Goal: Task Accomplishment & Management: Manage account settings

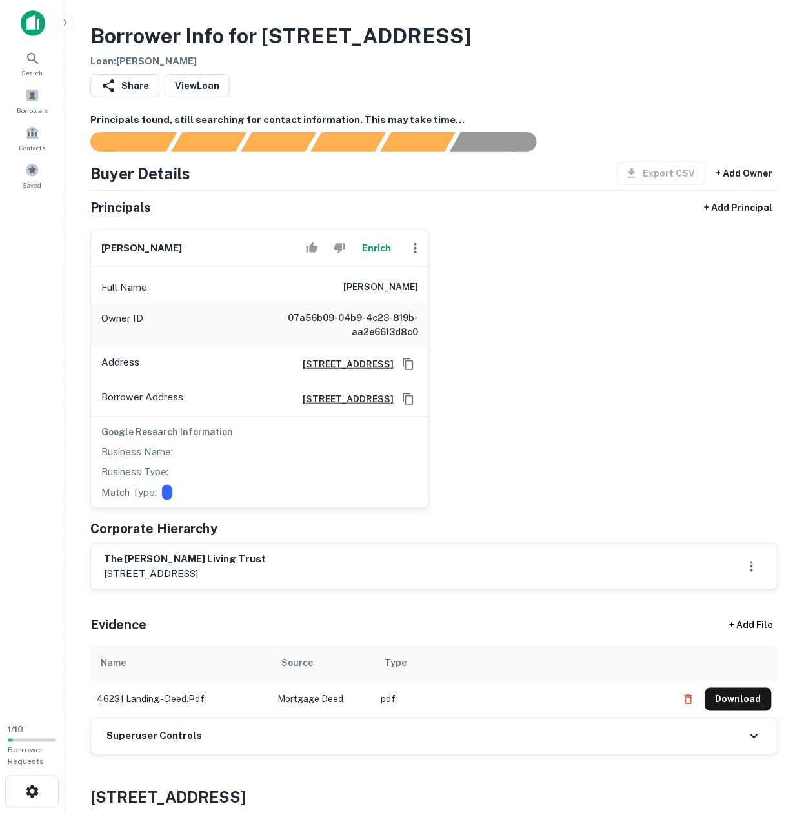
drag, startPoint x: 669, startPoint y: 445, endPoint x: 597, endPoint y: 459, distance: 73.0
click at [668, 445] on div "peter g. chen Enrich Full Name peter g. chen Owner ID 07a56b09-04b9-4c23-819b-a…" at bounding box center [429, 364] width 698 height 290
drag, startPoint x: 315, startPoint y: 760, endPoint x: 315, endPoint y: 752, distance: 7.7
click at [315, 749] on div "Superuser Controls" at bounding box center [434, 737] width 686 height 36
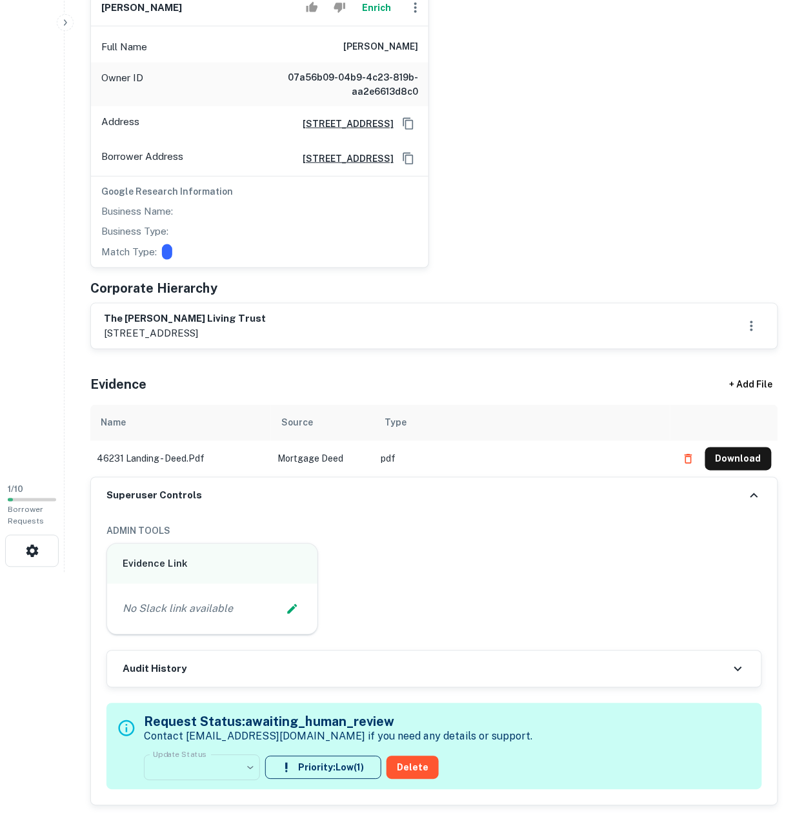
scroll to position [344, 0]
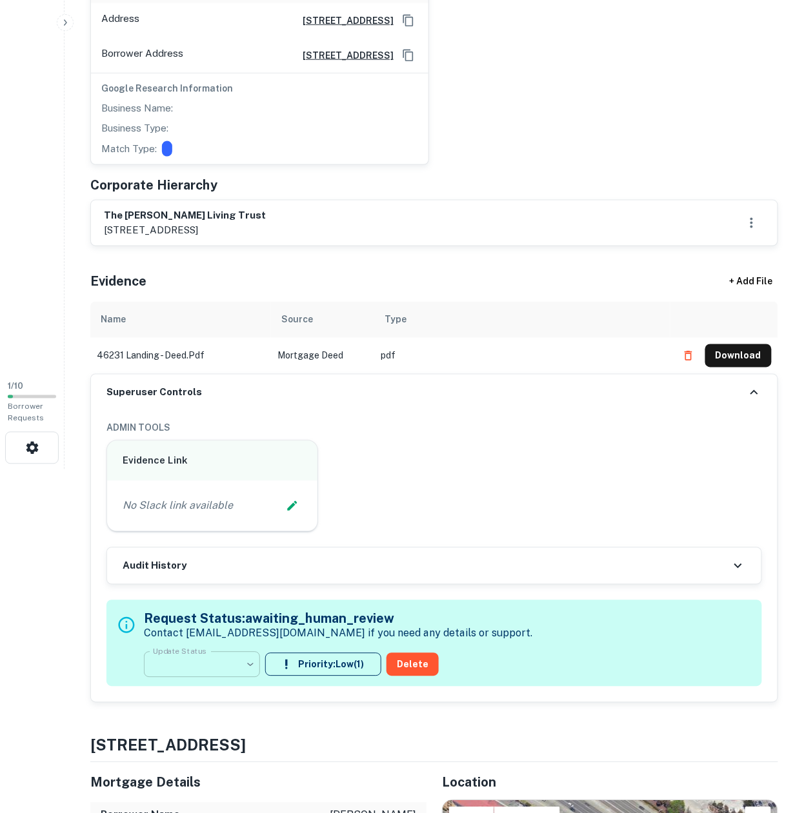
click at [206, 470] on body "**********" at bounding box center [402, 62] width 804 height 813
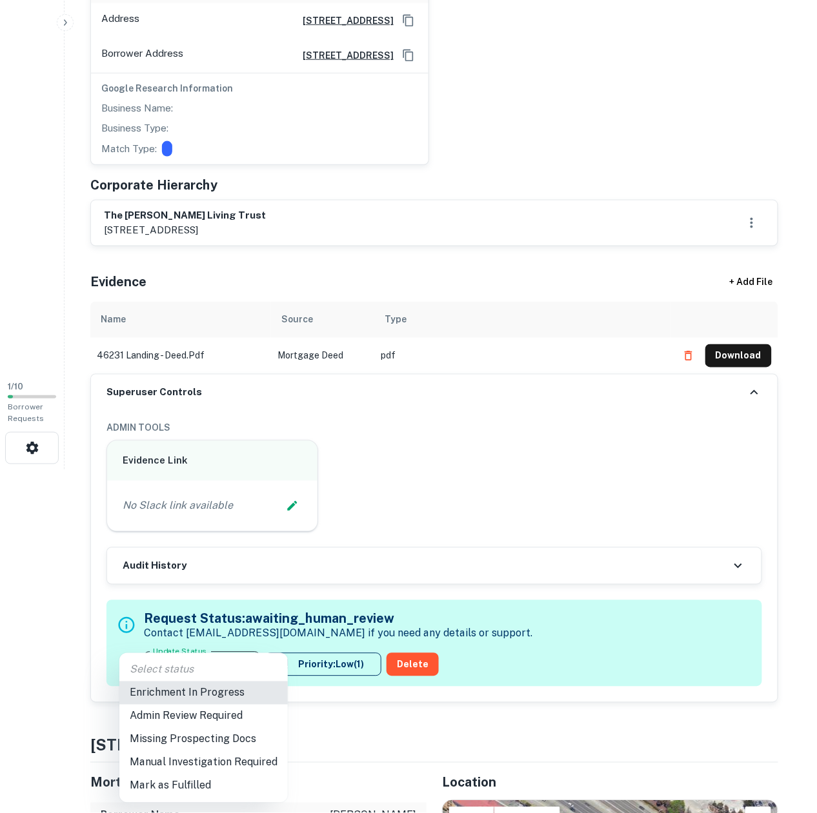
click at [215, 693] on li "Enrichment In Progress" at bounding box center [203, 693] width 168 height 23
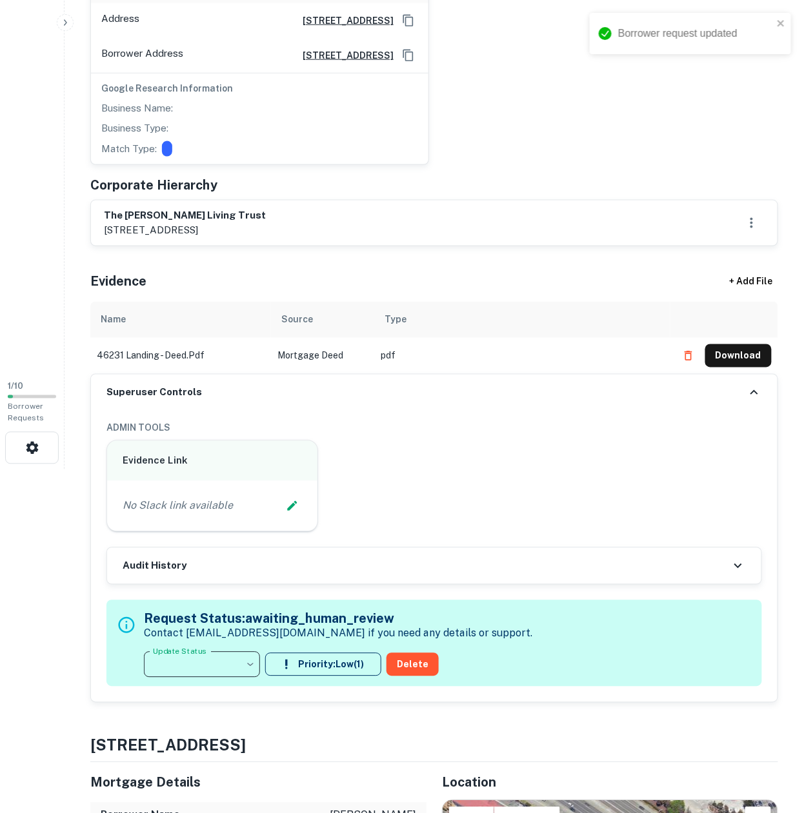
type input "**********"
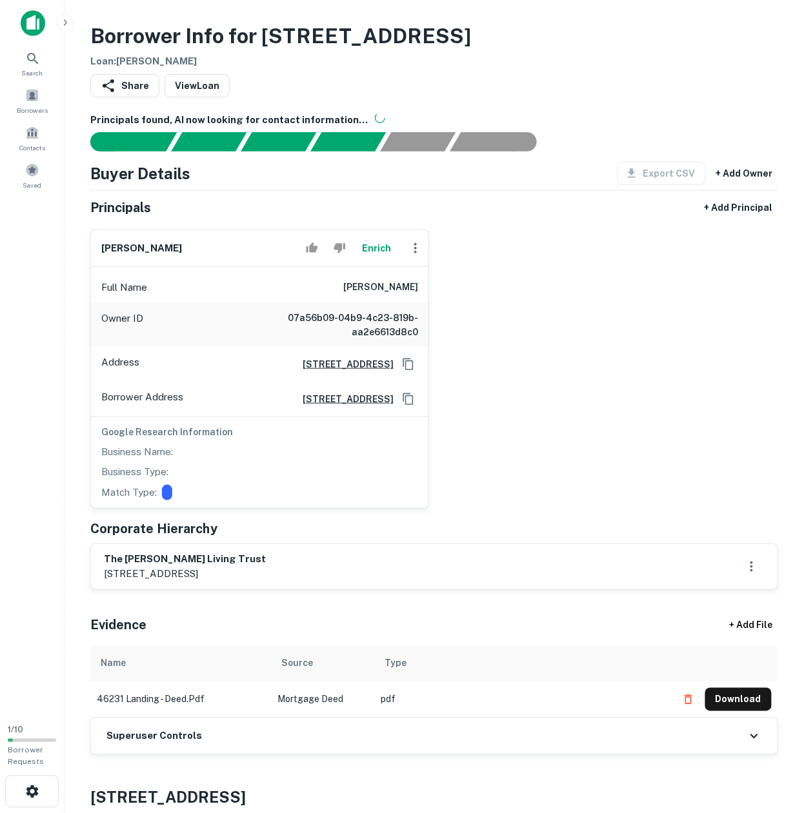
click at [183, 738] on h6 "Superuser Controls" at bounding box center [153, 737] width 95 height 15
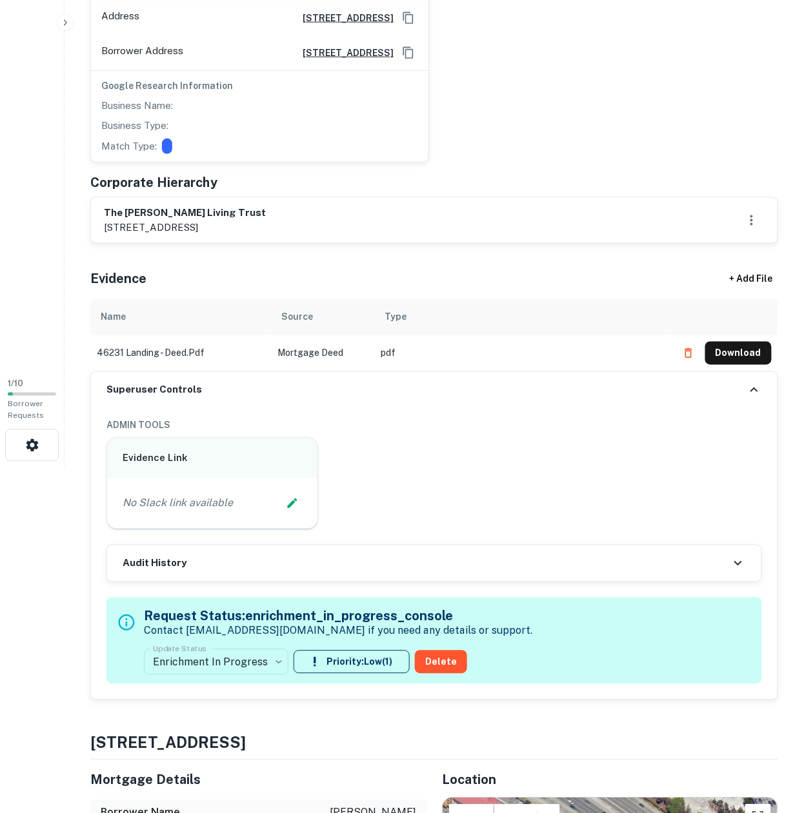
scroll to position [430, 0]
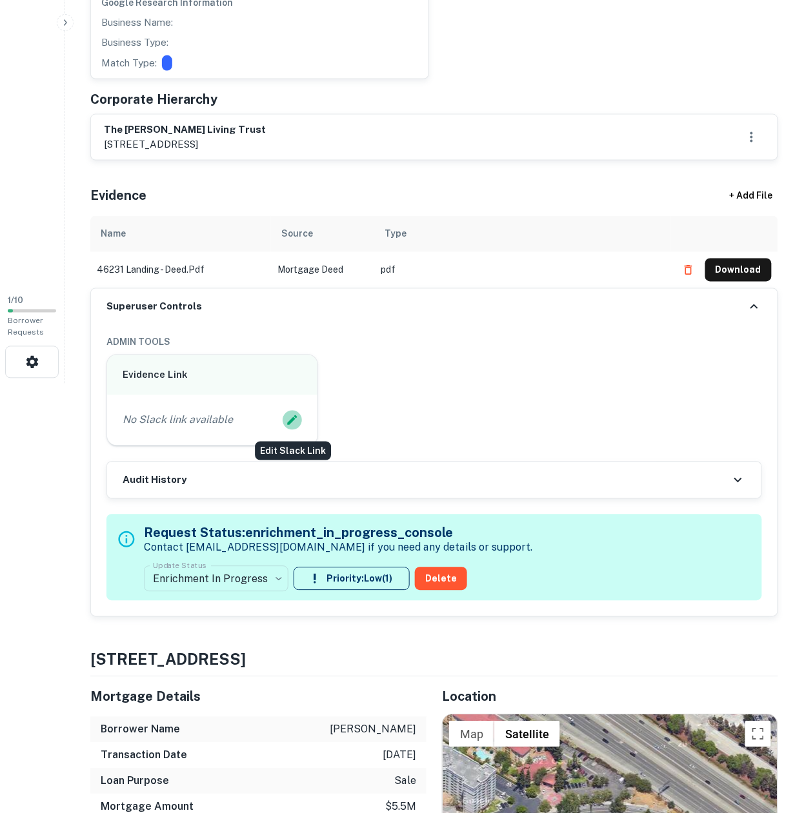
click at [284, 419] on button "Edit Slack Link" at bounding box center [292, 420] width 19 height 19
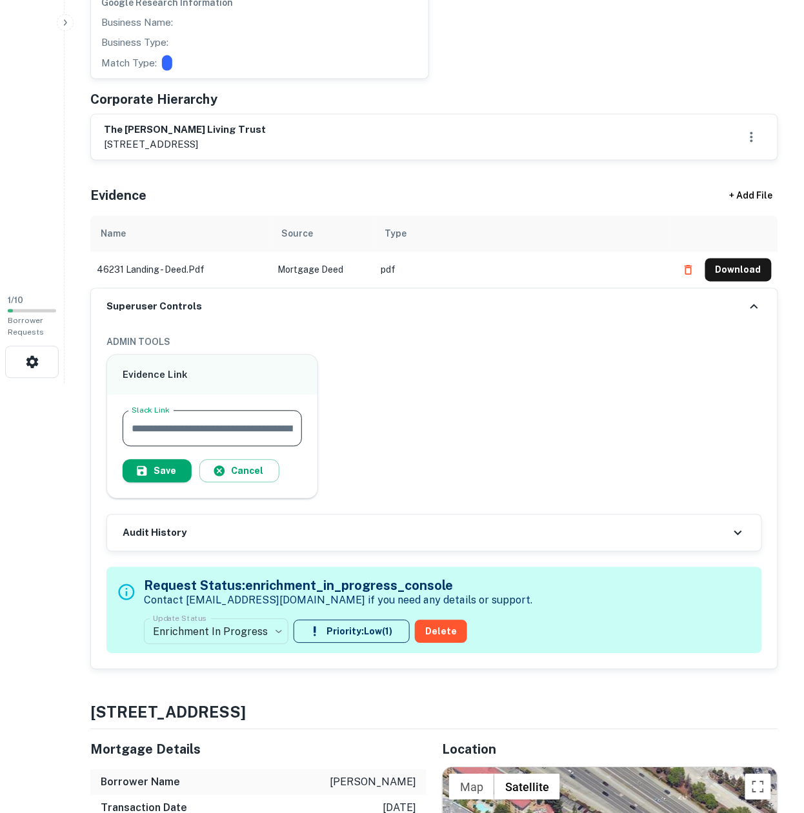
click at [230, 424] on input "Slack Link" at bounding box center [212, 429] width 179 height 36
type input "**********"
click at [150, 466] on button "Save" at bounding box center [157, 471] width 69 height 23
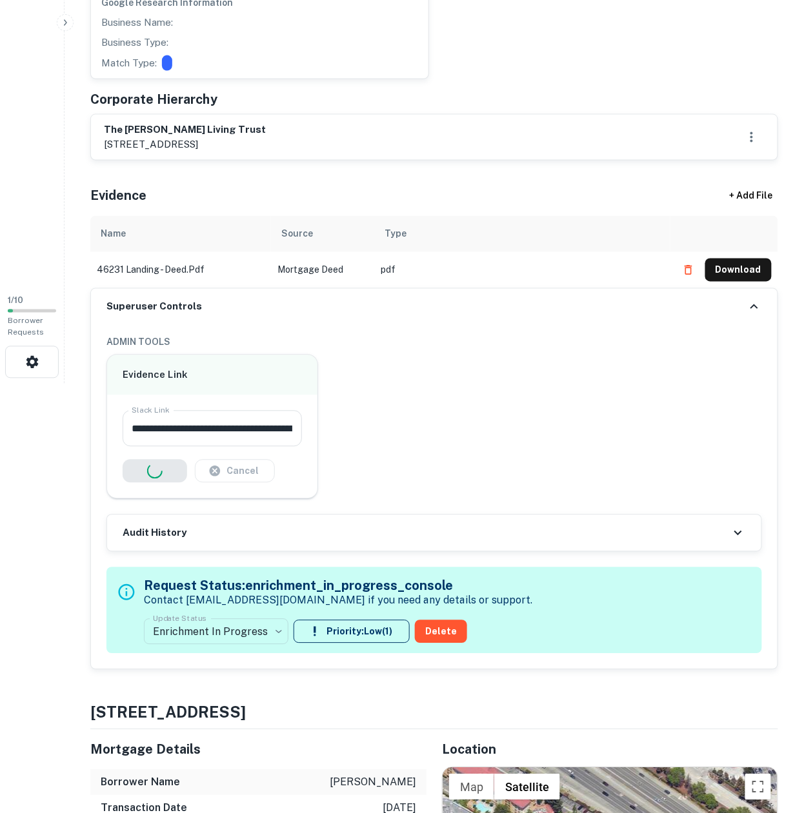
click at [137, 480] on div "Cancel" at bounding box center [212, 471] width 179 height 23
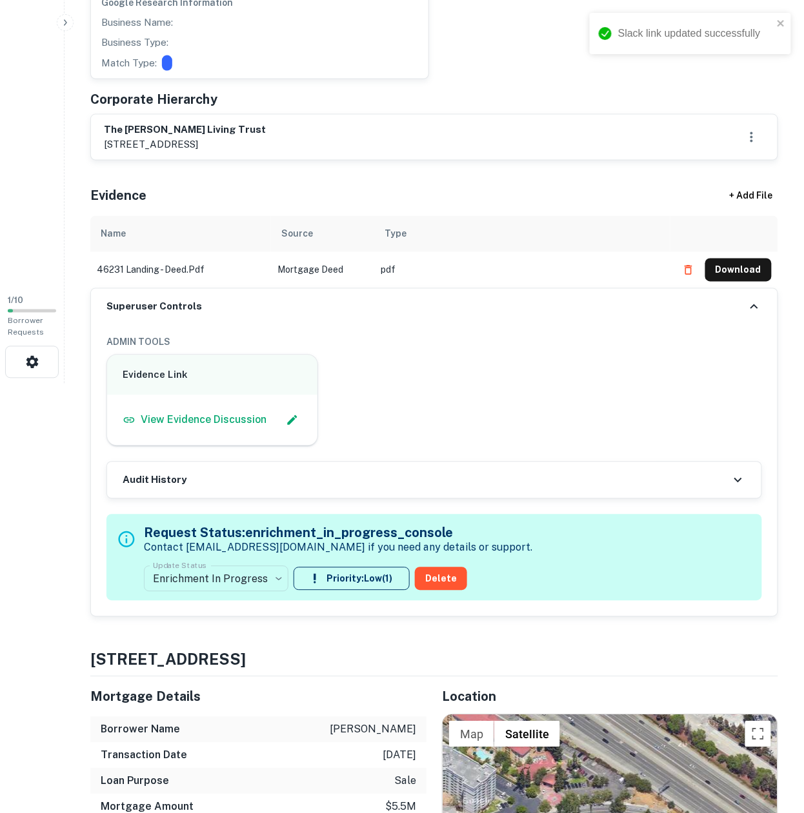
click at [227, 299] on div "Superuser Controls" at bounding box center [434, 307] width 686 height 36
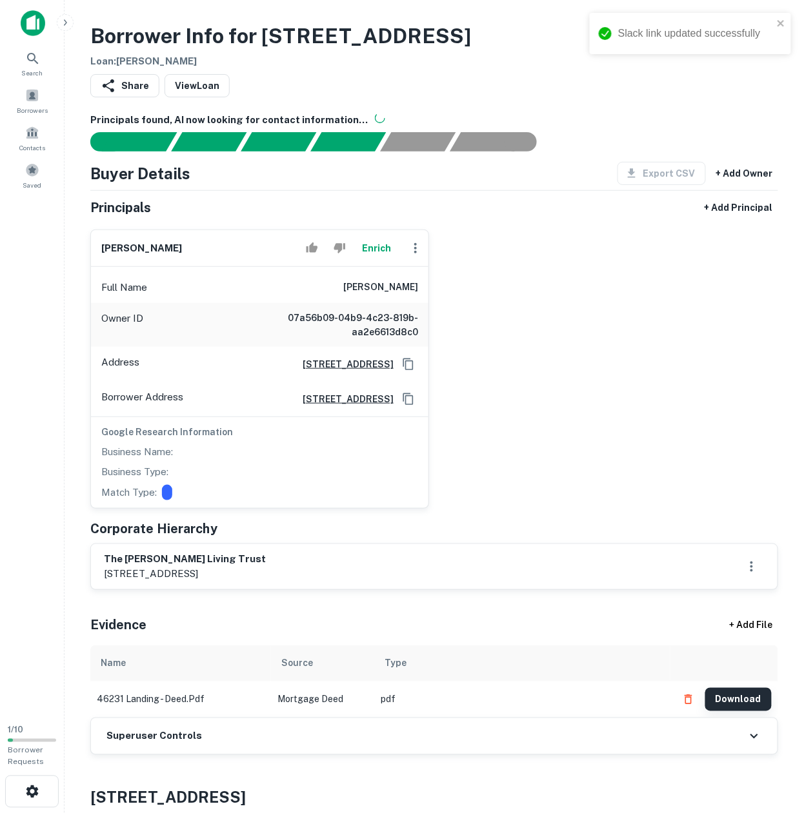
click at [744, 705] on button "Download" at bounding box center [738, 699] width 66 height 23
click at [529, 350] on div "peter g. chen Enrich Full Name peter g. chen Owner ID 07a56b09-04b9-4c23-819b-a…" at bounding box center [429, 364] width 698 height 290
click at [344, 285] on div "Full Name peter g. chen" at bounding box center [259, 287] width 337 height 31
drag, startPoint x: 344, startPoint y: 285, endPoint x: 250, endPoint y: 351, distance: 114.9
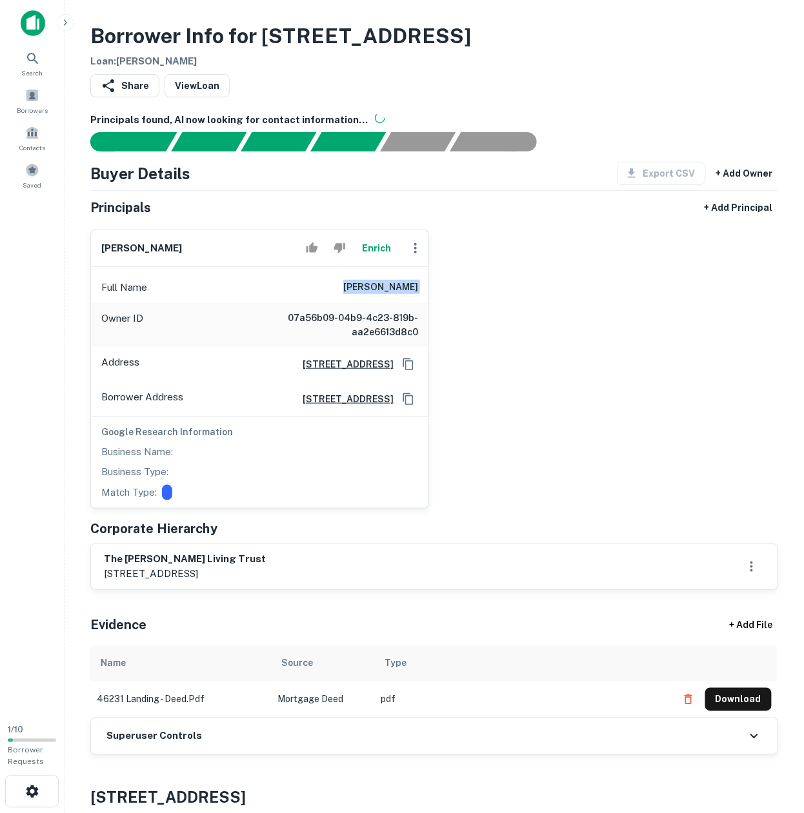
click at [344, 290] on div "Full Name peter g. chen" at bounding box center [259, 287] width 337 height 31
copy h6 "peter g. chen"
click at [413, 248] on icon "button" at bounding box center [415, 248] width 15 height 15
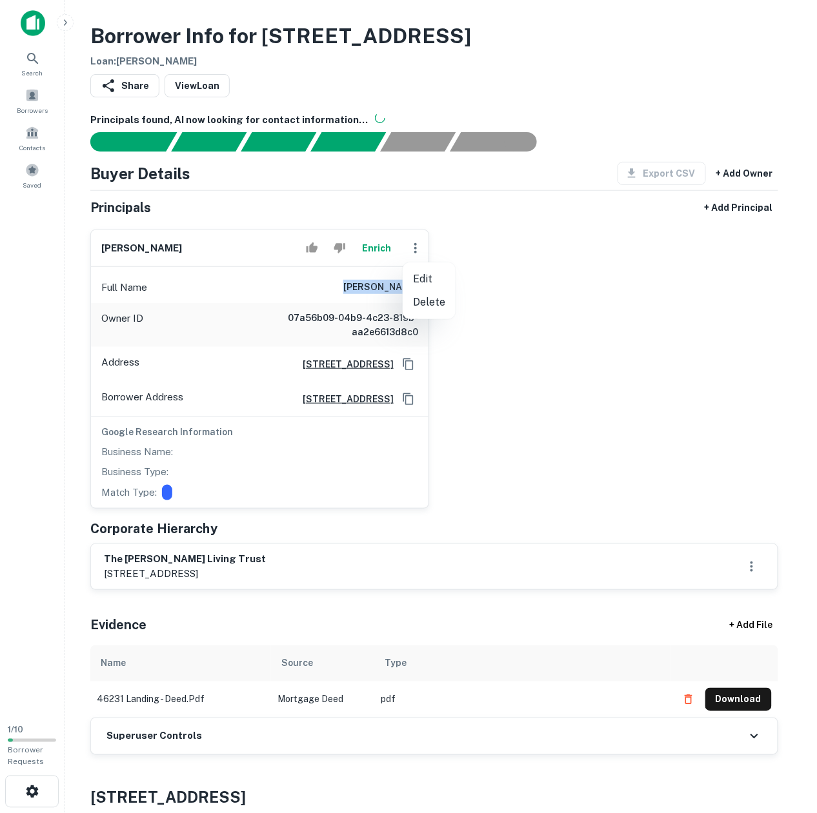
click at [424, 276] on li "Edit" at bounding box center [429, 279] width 53 height 23
select select "**"
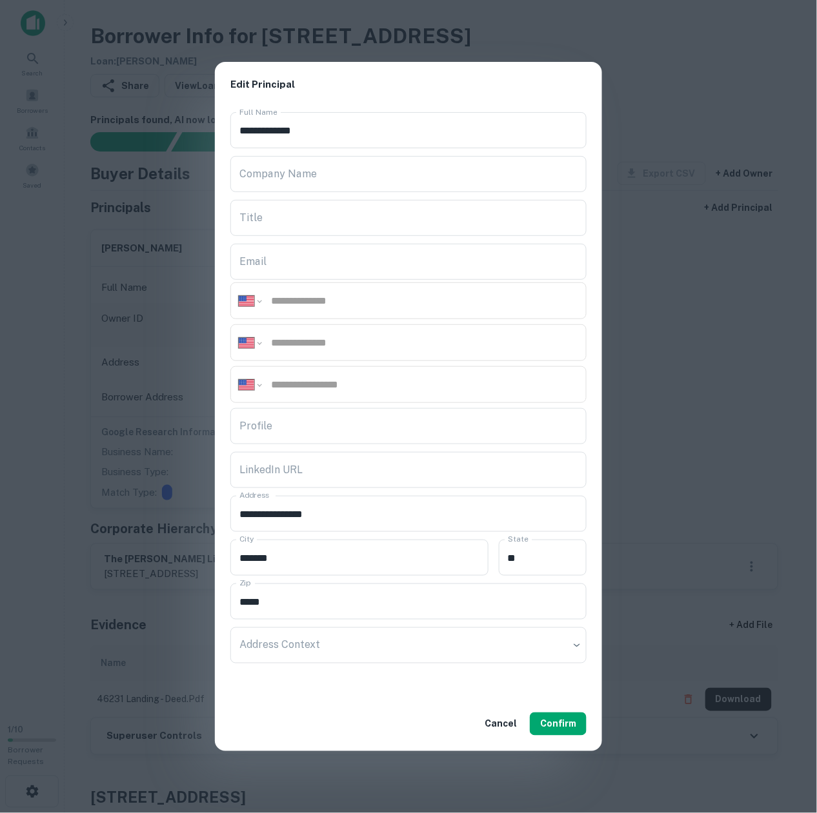
click at [323, 297] on input "tel" at bounding box center [424, 300] width 308 height 15
paste input "**********"
type input "**********"
click at [271, 338] on input "tel" at bounding box center [424, 342] width 308 height 15
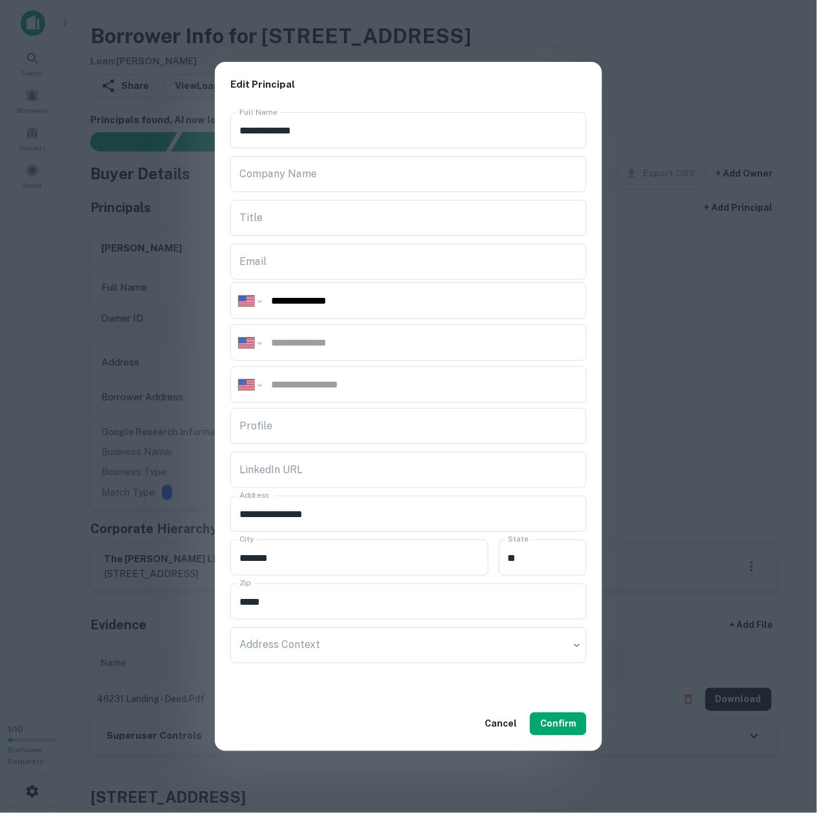
click at [279, 338] on input "tel" at bounding box center [424, 342] width 308 height 15
paste input "**********"
type input "**********"
click at [284, 645] on body "Search Borrowers Contacts Saved 1 / 10 Borrower Requests Borrower Info for 4623…" at bounding box center [408, 406] width 817 height 813
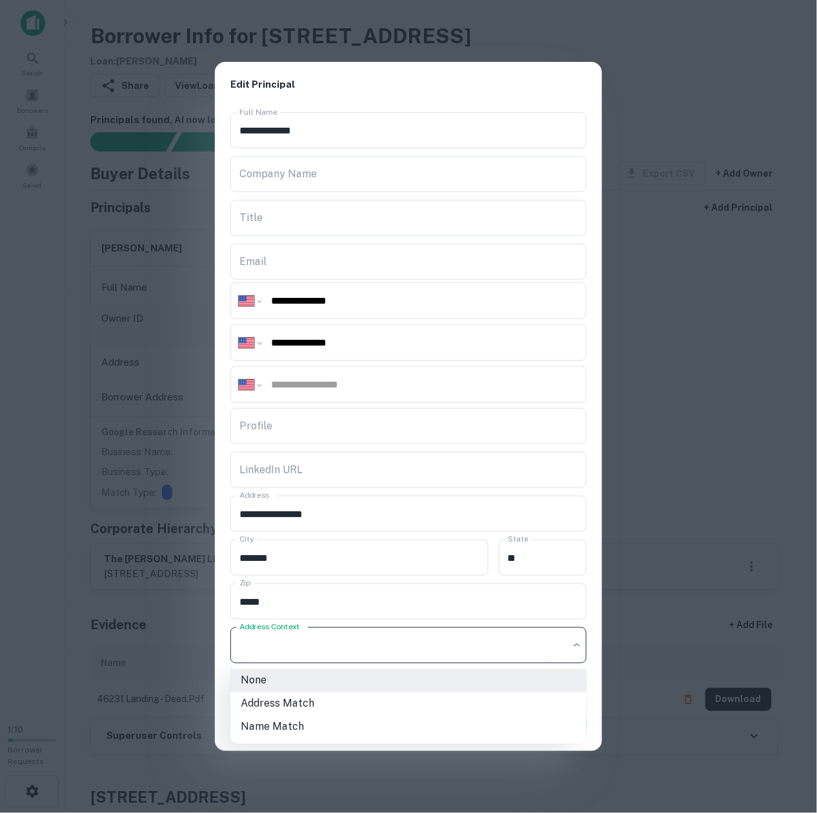
click at [297, 695] on li "Address Match" at bounding box center [408, 704] width 356 height 23
type input "**********"
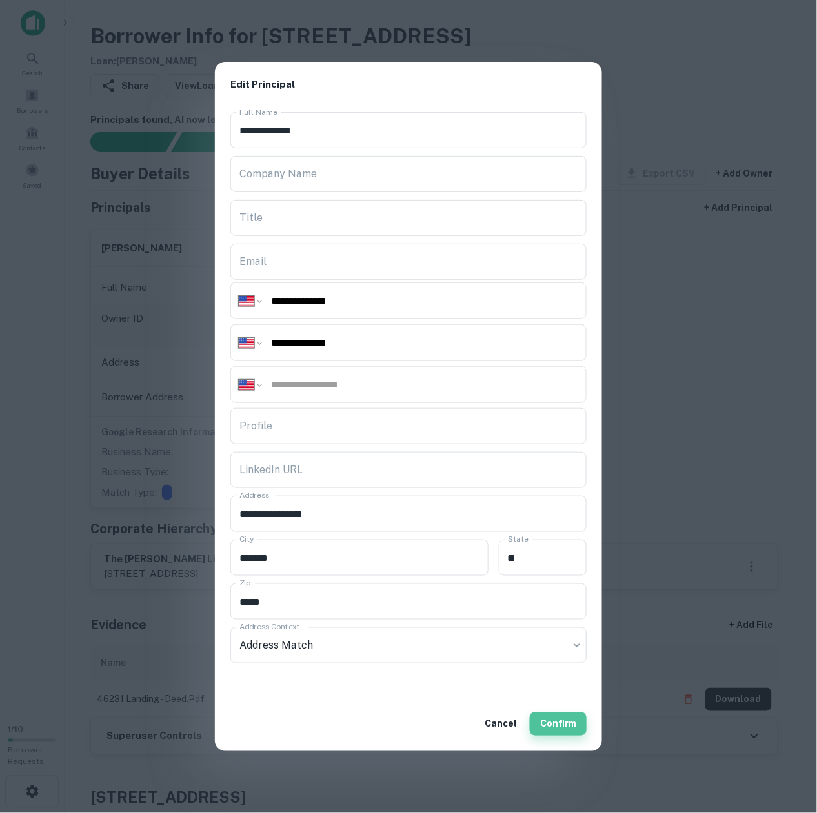
click at [559, 725] on button "Confirm" at bounding box center [558, 724] width 57 height 23
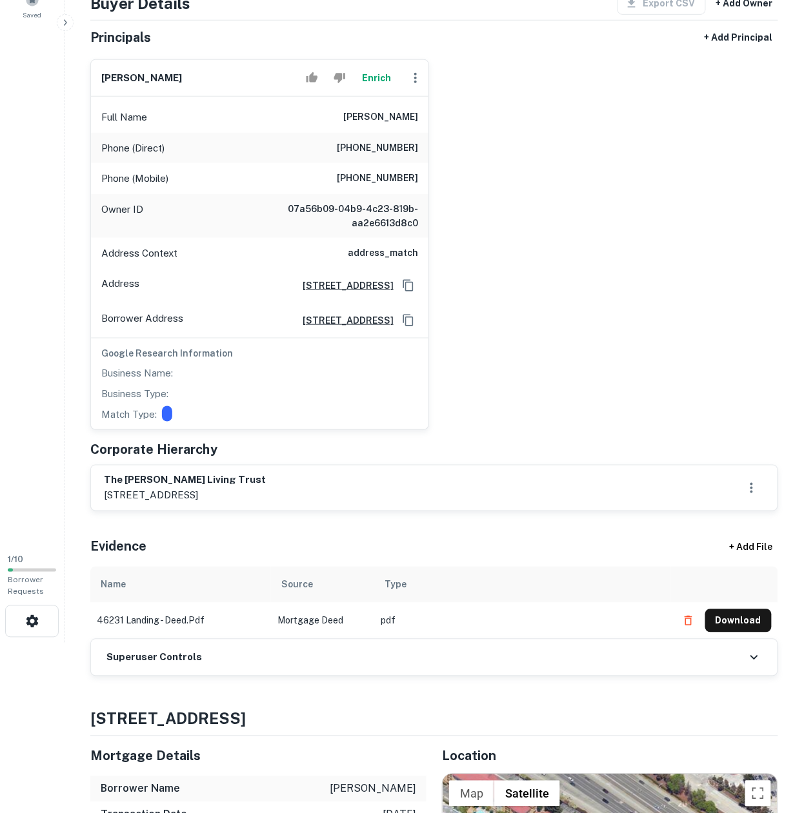
scroll to position [172, 0]
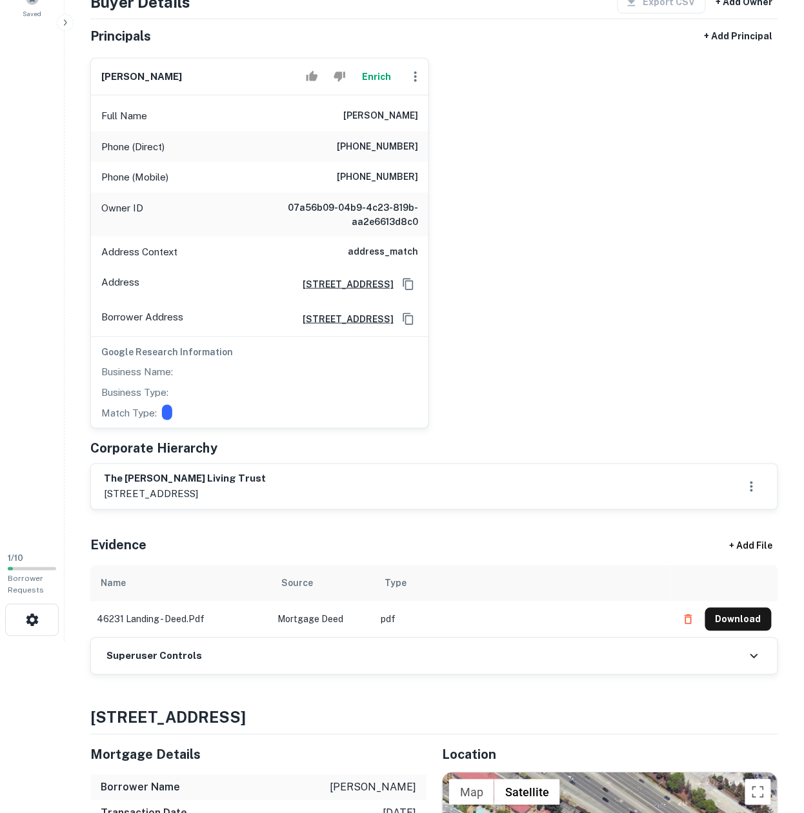
click at [169, 655] on h6 "Superuser Controls" at bounding box center [153, 657] width 95 height 15
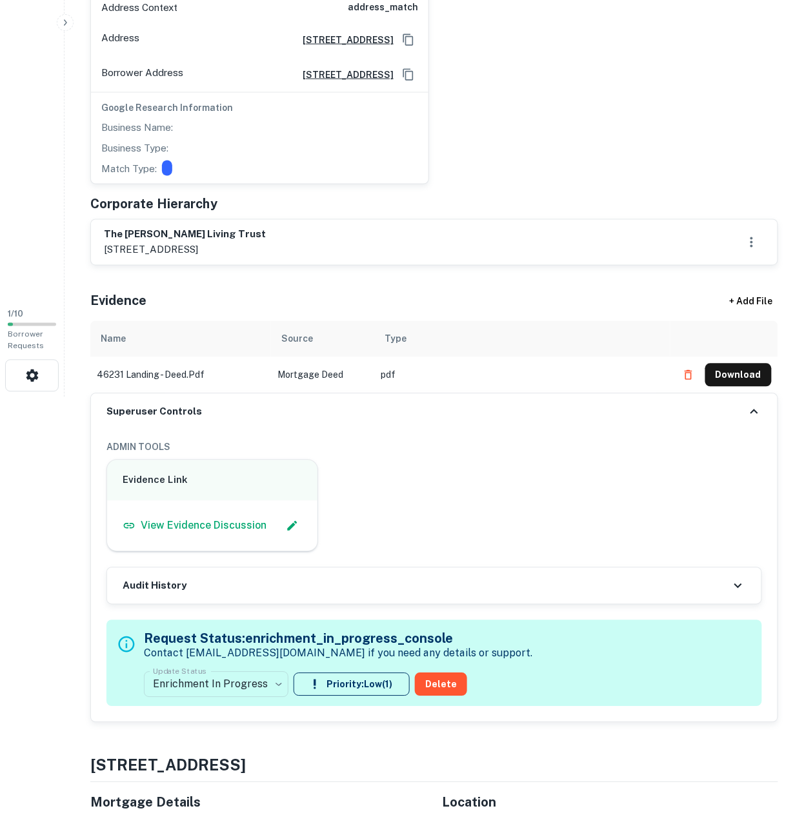
scroll to position [430, 0]
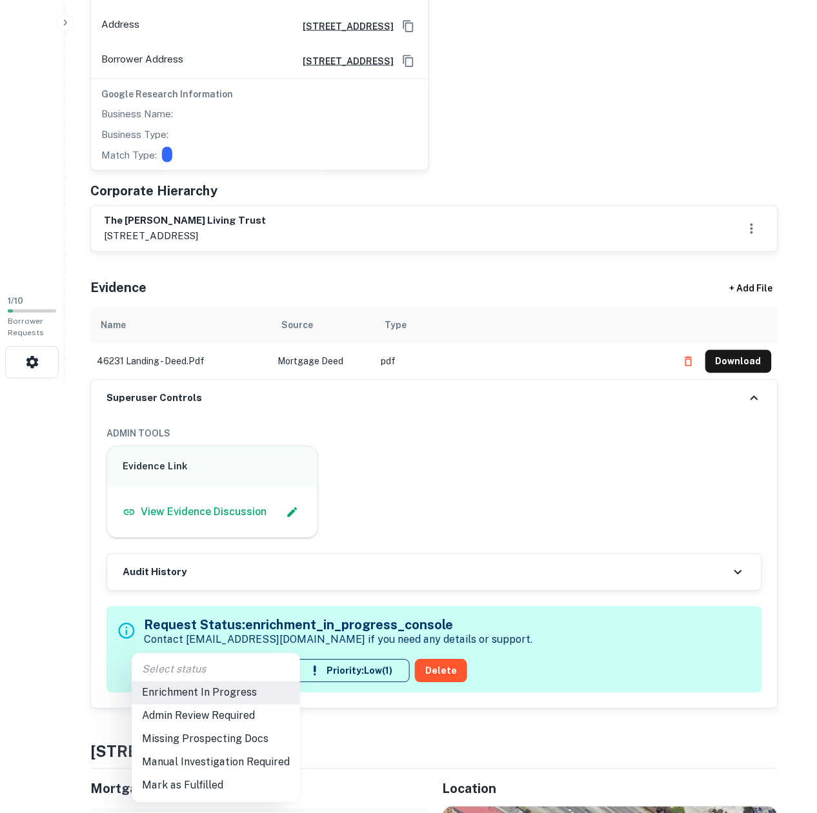
click at [186, 796] on li "Mark as Fulfilled" at bounding box center [216, 786] width 168 height 23
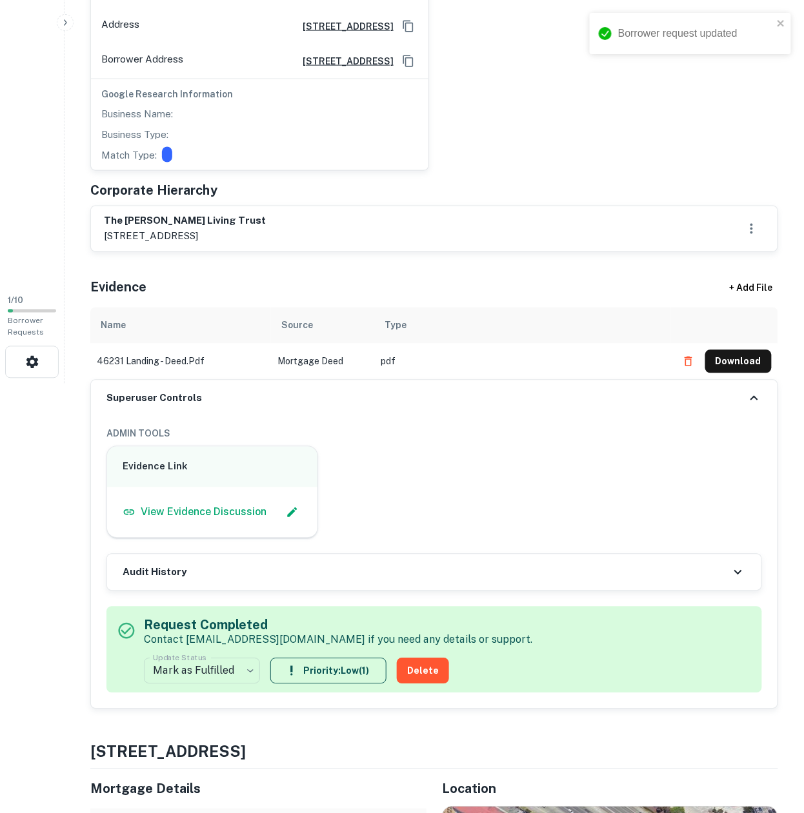
drag, startPoint x: 564, startPoint y: 586, endPoint x: 526, endPoint y: 533, distance: 64.8
click at [544, 562] on div "Audit History" at bounding box center [434, 573] width 654 height 36
click at [525, 532] on div "Evidence Link View Evidence Discussion" at bounding box center [429, 487] width 666 height 103
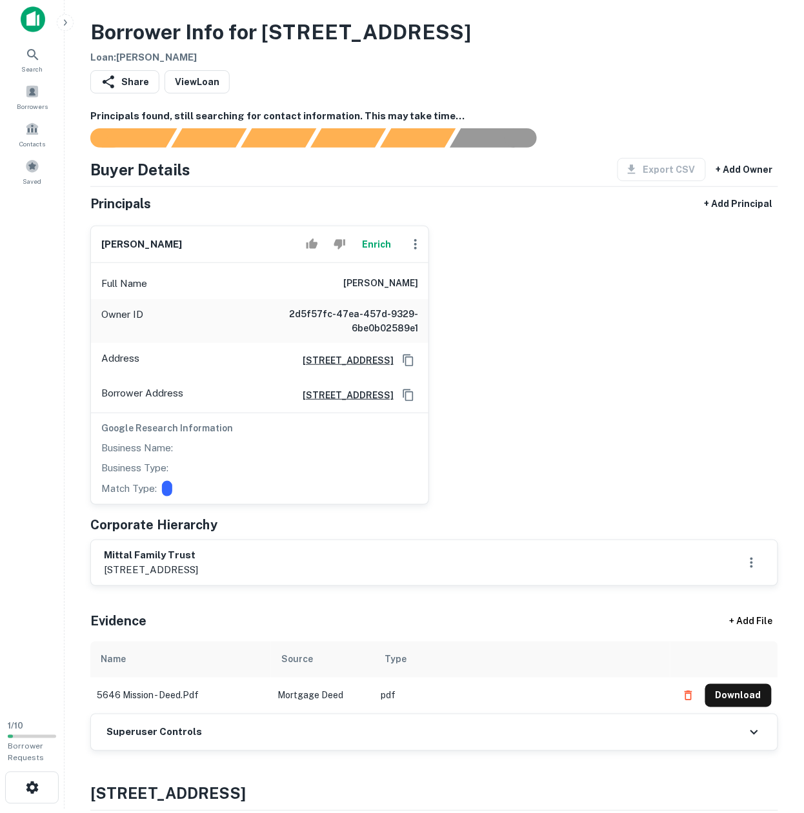
scroll to position [86, 0]
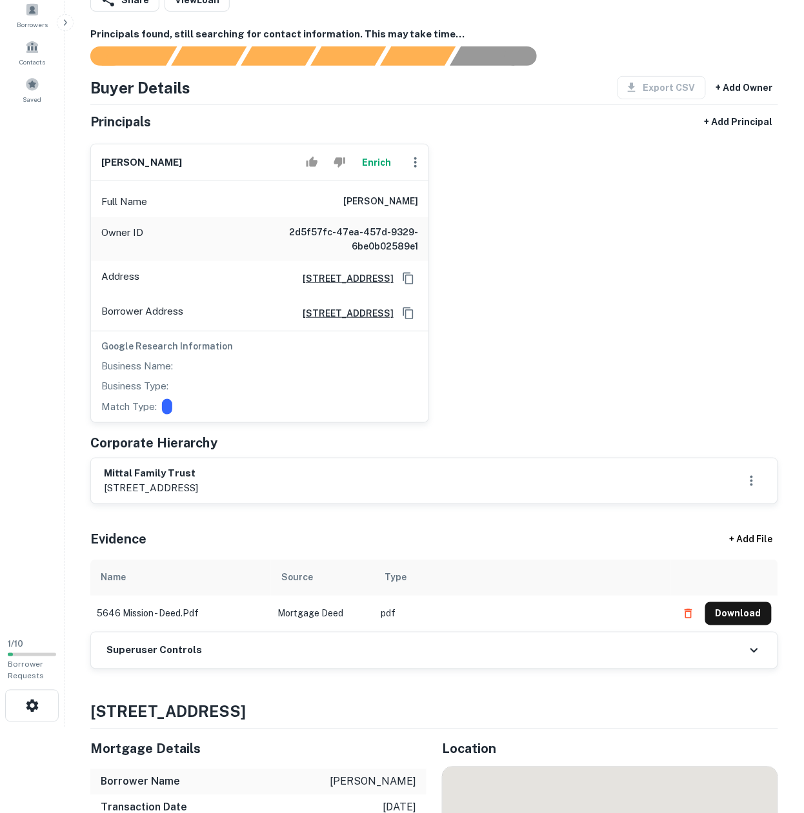
click at [178, 648] on h6 "Superuser Controls" at bounding box center [153, 651] width 95 height 15
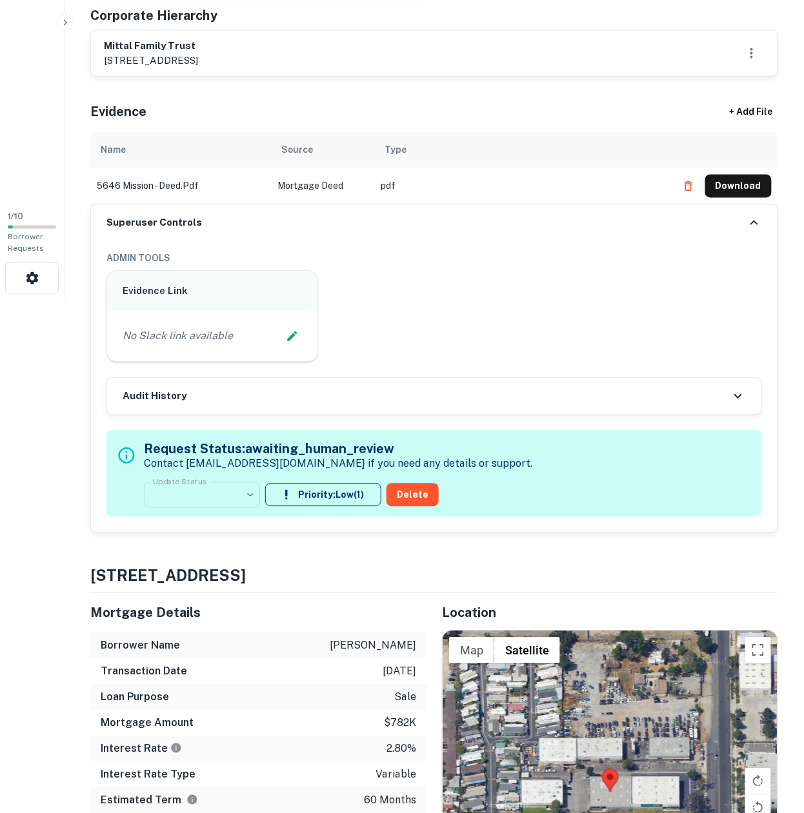
scroll to position [516, 0]
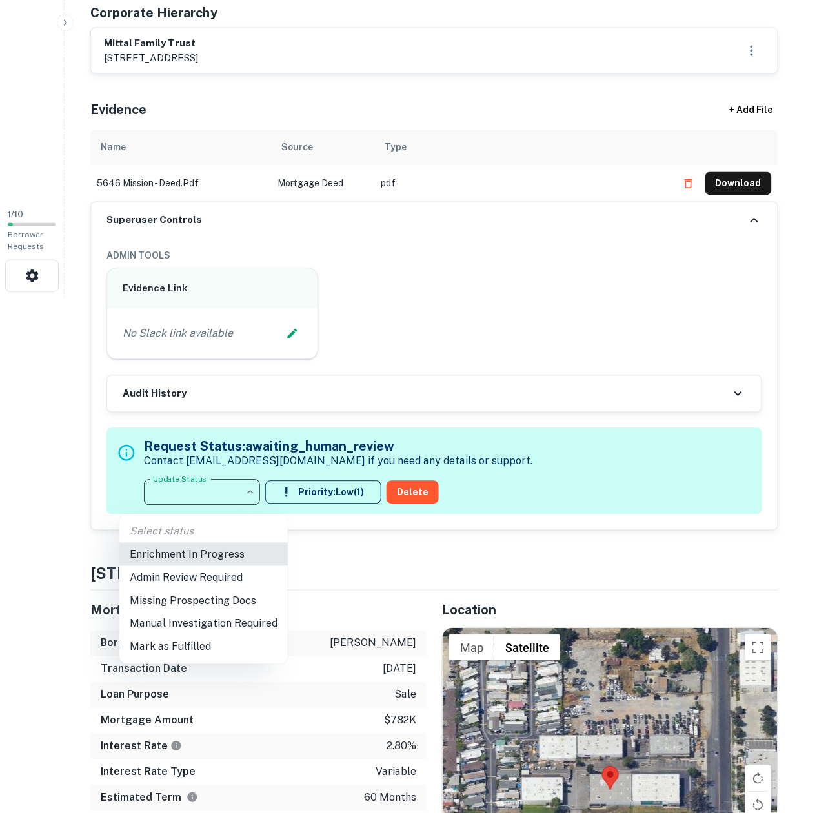
click at [221, 556] on li "Enrichment In Progress" at bounding box center [203, 554] width 168 height 23
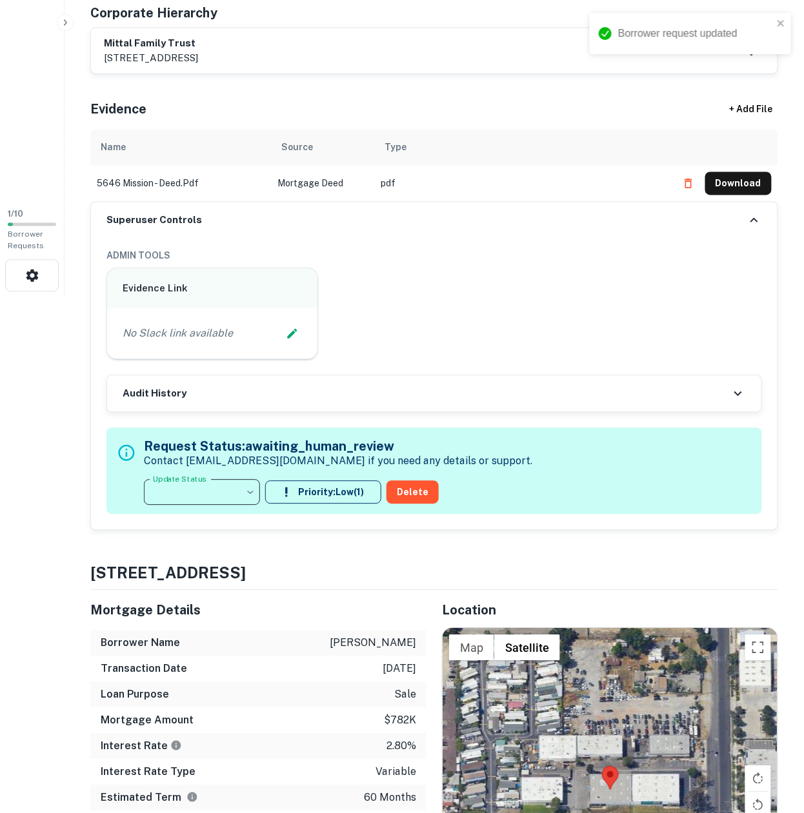
type input "**********"
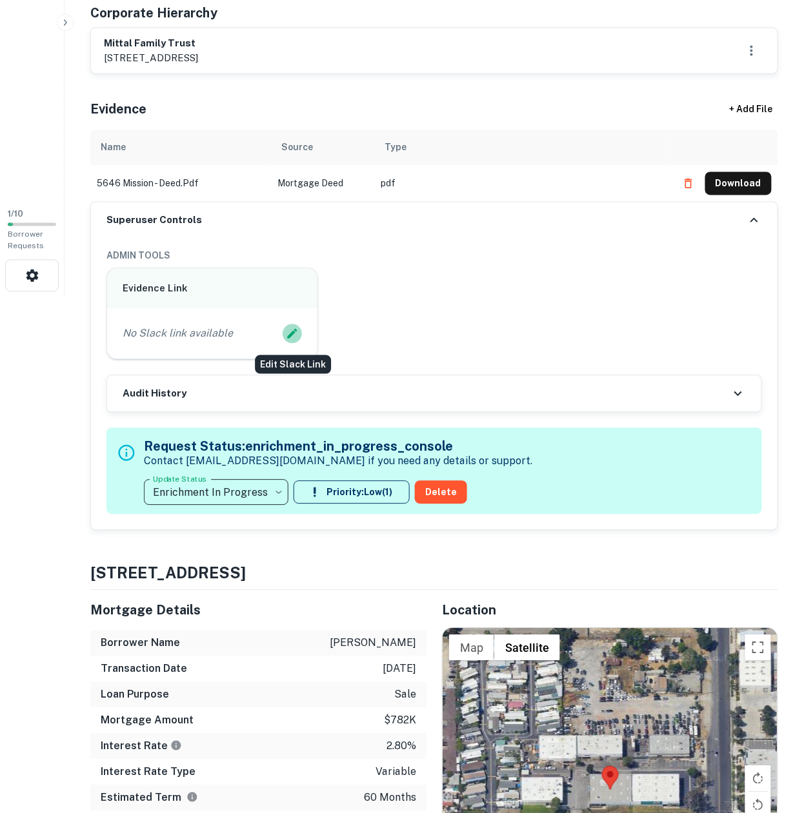
click at [294, 339] on icon "Edit Slack Link" at bounding box center [292, 334] width 13 height 13
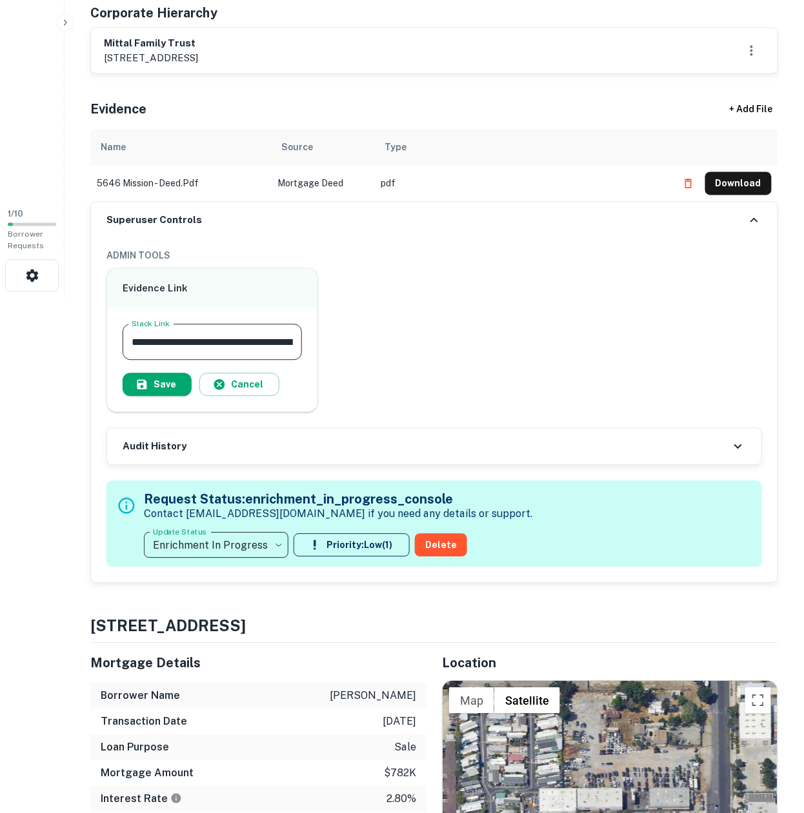
scroll to position [0, 217]
type input "**********"
click at [145, 387] on icon "button" at bounding box center [142, 386] width 10 height 10
click at [197, 223] on div "Superuser Controls" at bounding box center [434, 221] width 686 height 36
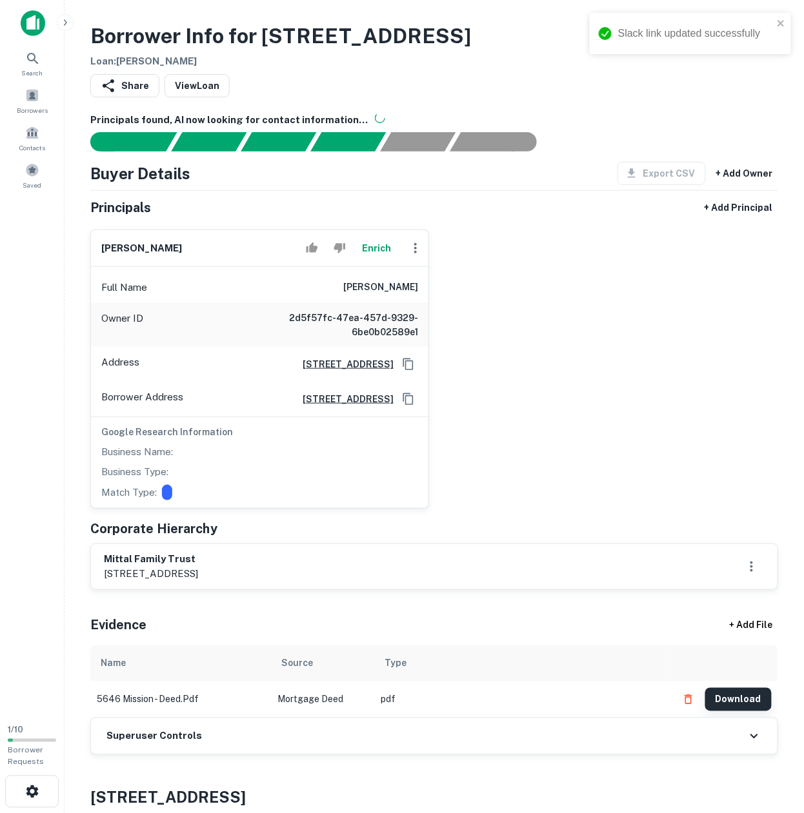
click at [747, 701] on button "Download" at bounding box center [738, 699] width 66 height 23
click at [343, 294] on h6 "rekha chander mittal" at bounding box center [380, 287] width 75 height 15
copy h6 "rekha chander mittal"
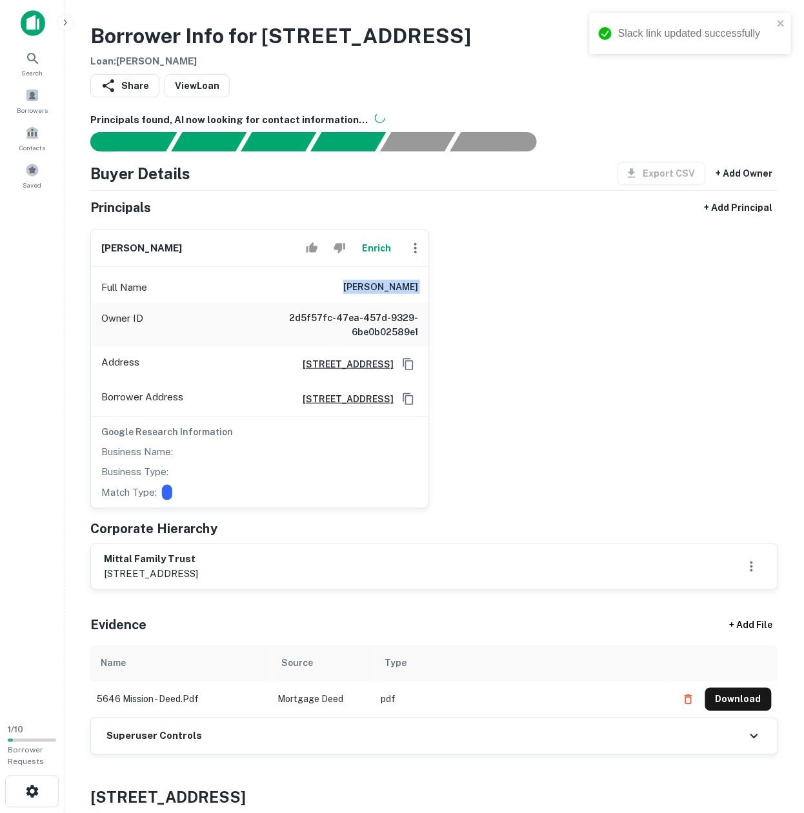
click at [410, 253] on icon "button" at bounding box center [415, 248] width 15 height 15
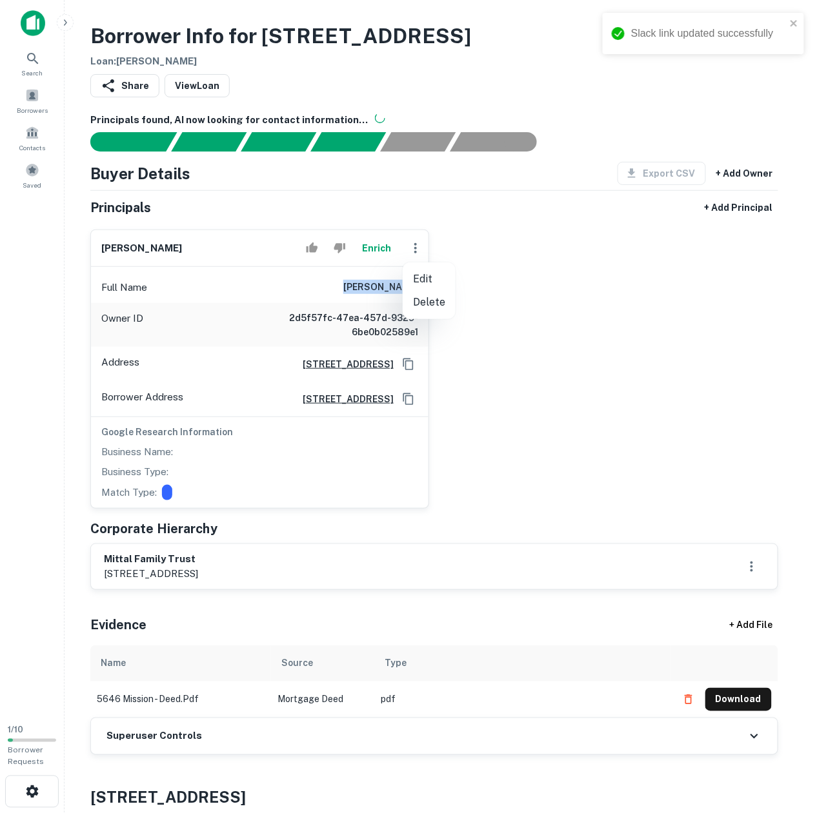
click at [432, 271] on li "Edit" at bounding box center [429, 279] width 53 height 23
select select "**"
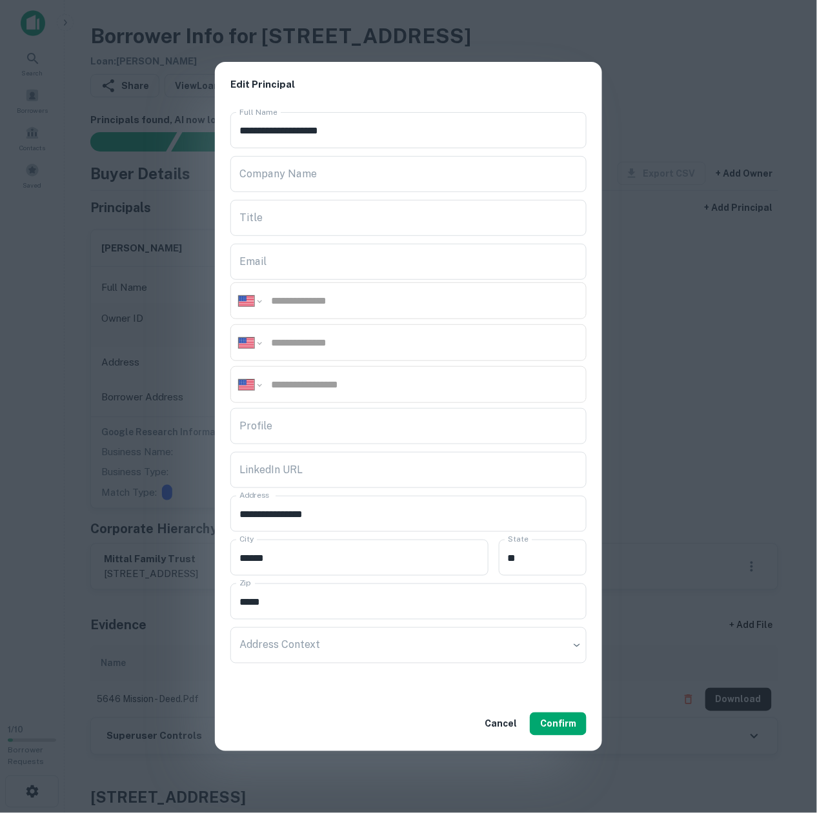
click at [375, 306] on input "tel" at bounding box center [424, 300] width 308 height 15
click at [377, 302] on input "tel" at bounding box center [424, 300] width 308 height 15
paste input "**********"
type input "**********"
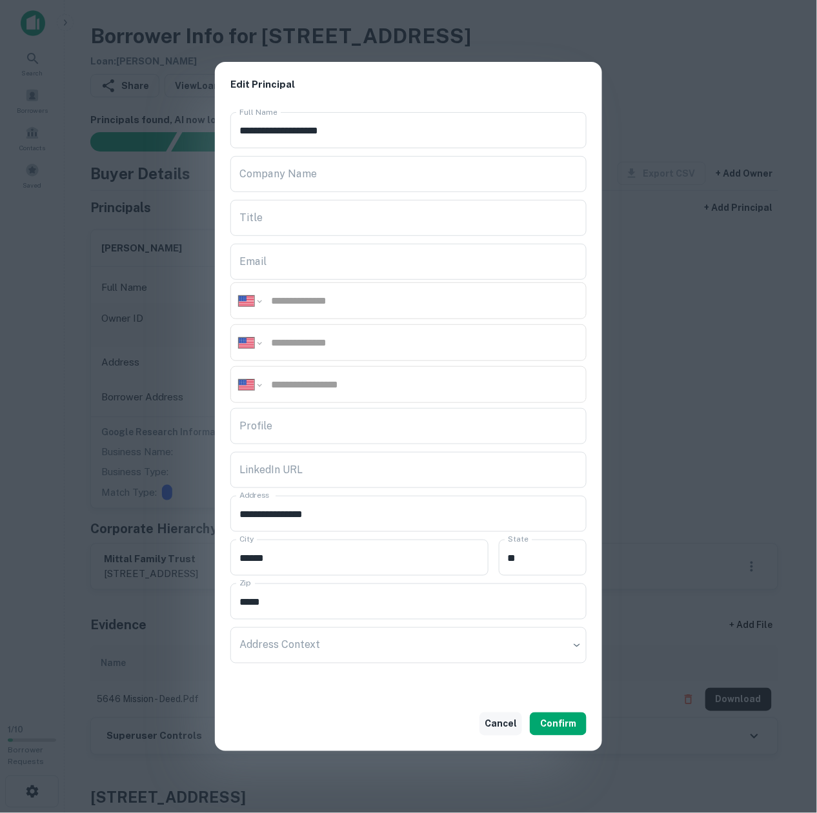
click at [513, 731] on button "Cancel" at bounding box center [500, 724] width 43 height 23
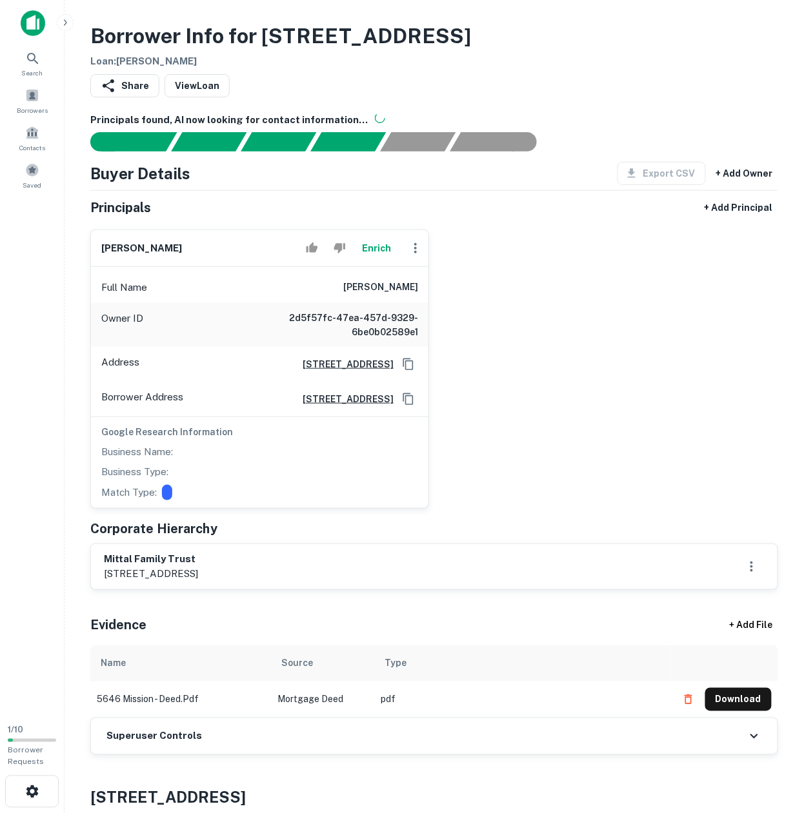
click at [390, 304] on div "Owner ID 2d5f57fc-47ea-457d-9329-6be0b02589e1" at bounding box center [259, 325] width 337 height 44
click at [395, 290] on h6 "rekha chander mittal" at bounding box center [380, 287] width 75 height 15
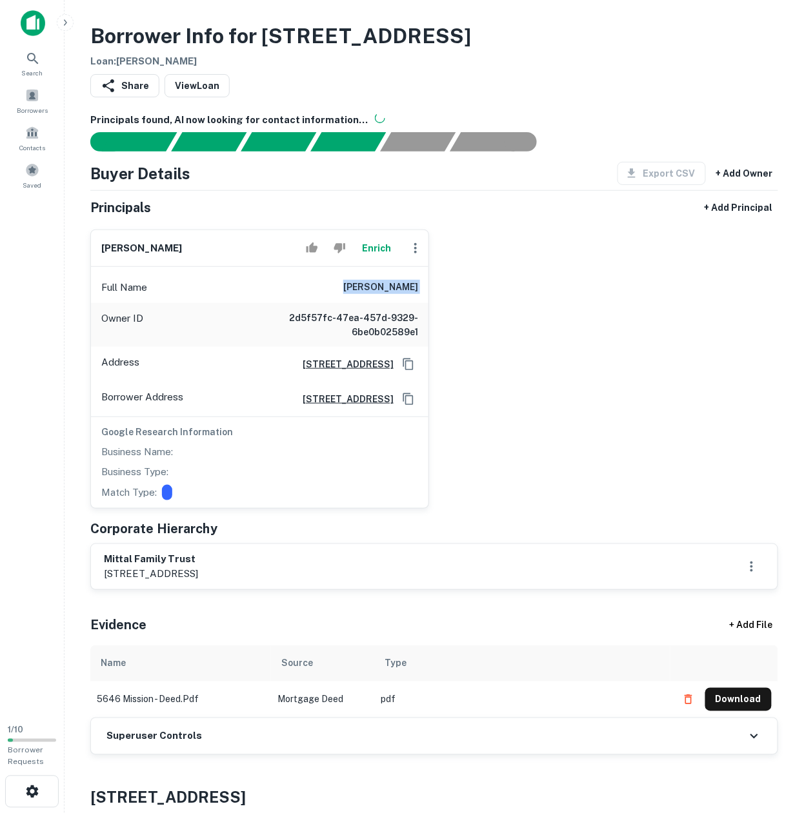
copy h6 "rekha chander mittal"
click at [387, 241] on button "Enrich" at bounding box center [376, 248] width 41 height 26
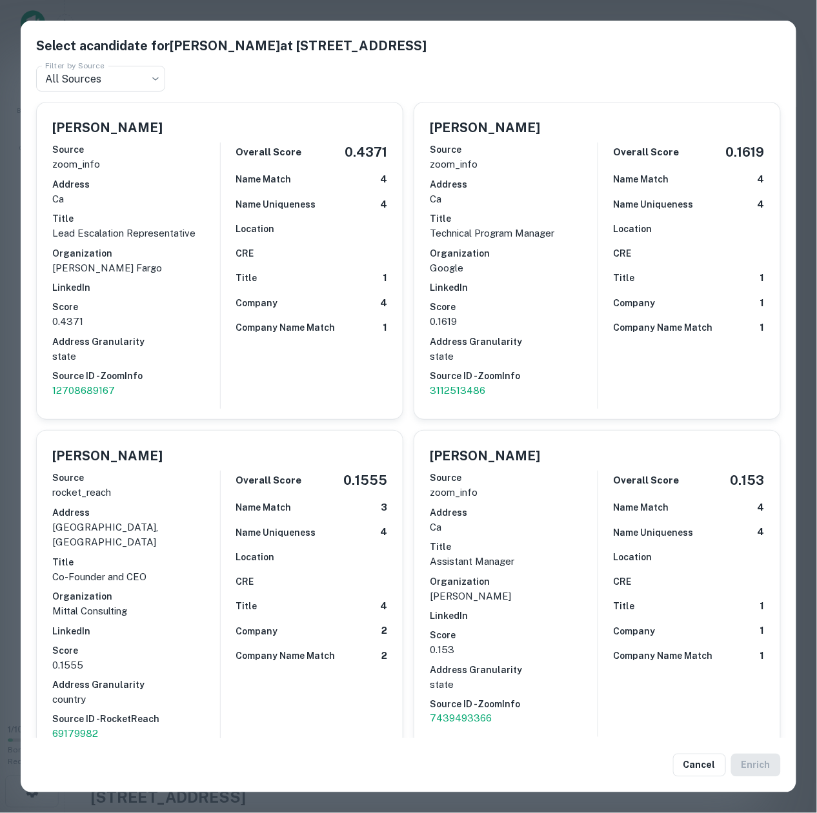
click at [271, 50] on h5 "Select a candidate for Rekha Chander Mittal at 120 commerce way" at bounding box center [408, 45] width 744 height 19
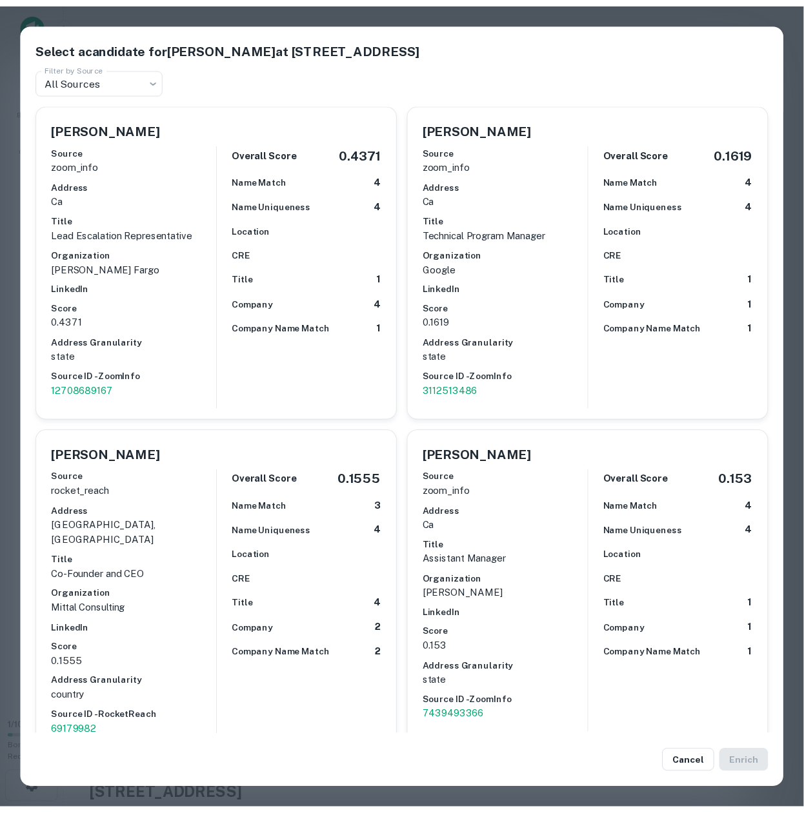
scroll to position [504, 0]
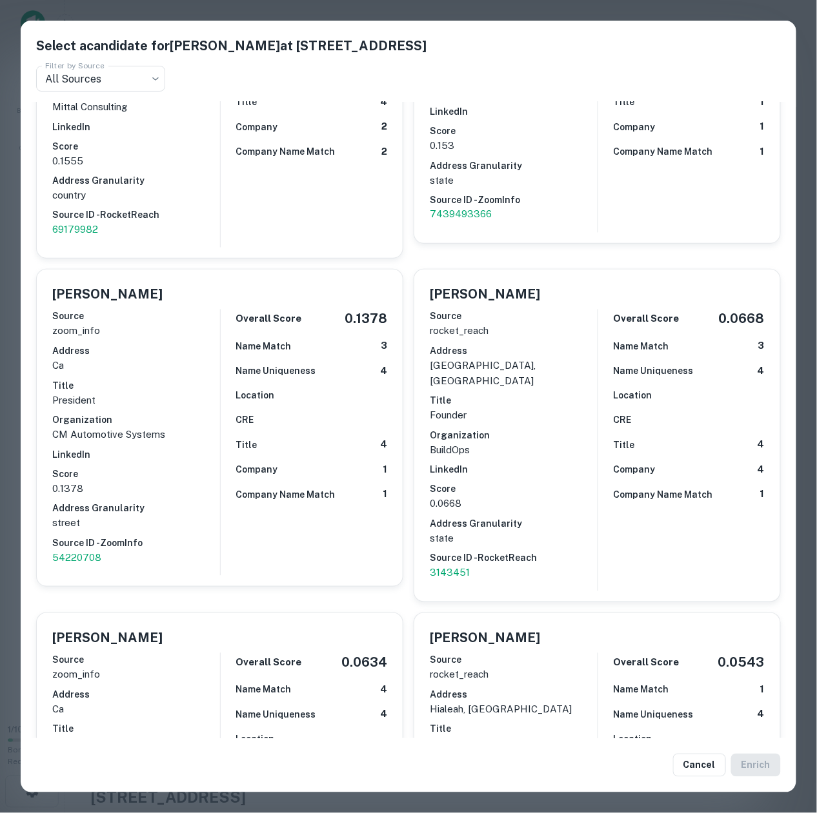
click at [94, 359] on p "ca" at bounding box center [136, 366] width 168 height 15
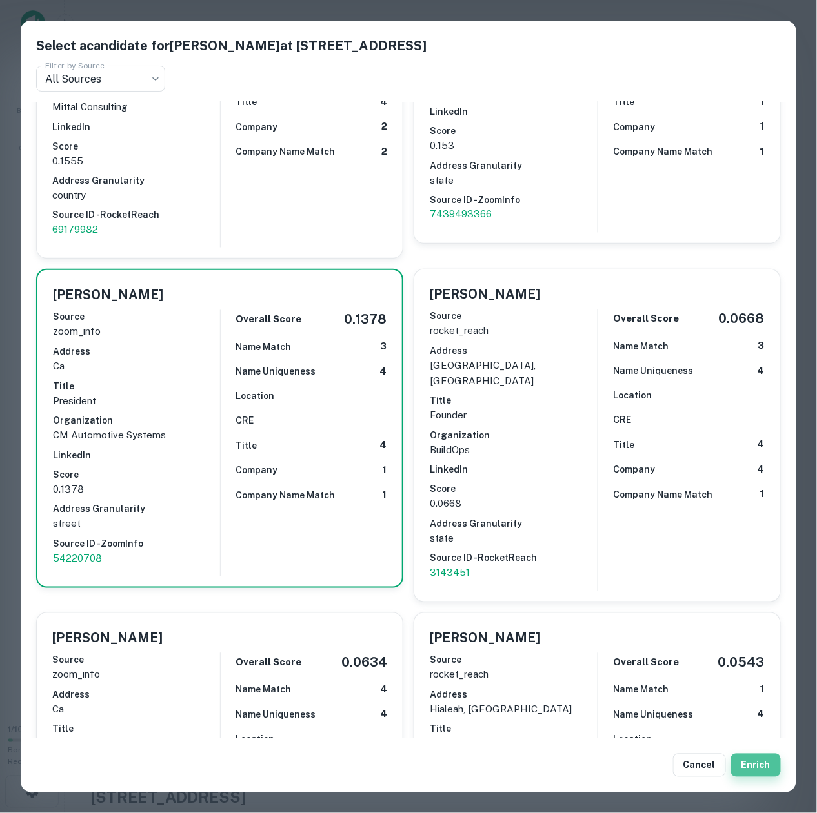
click at [747, 770] on button "Enrich" at bounding box center [756, 765] width 50 height 23
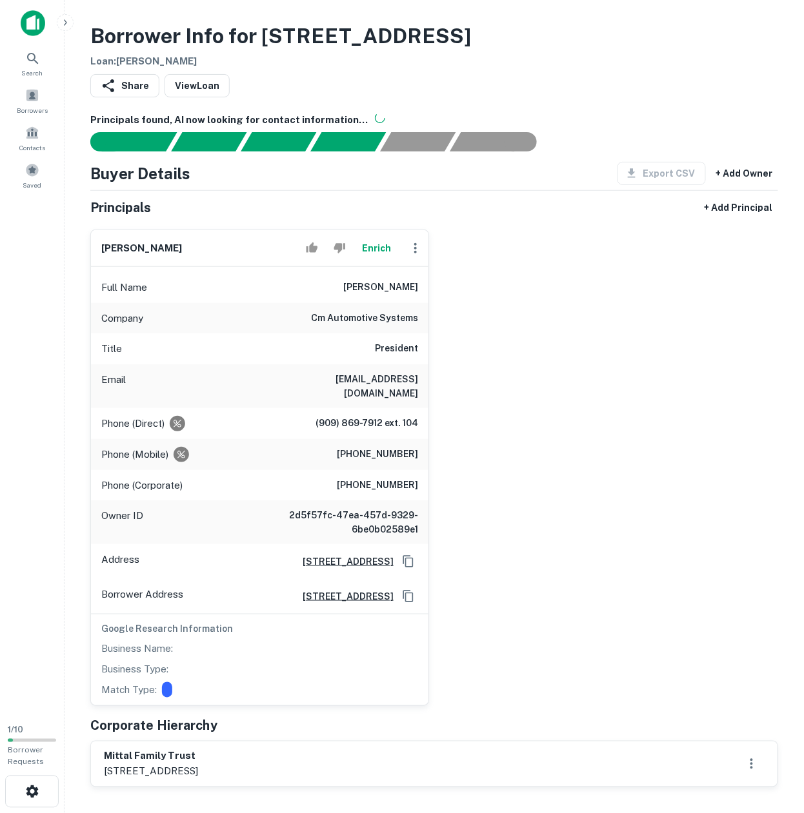
click at [541, 397] on div "chander mittal Enrich Full Name chander mittal Company cm automotive systems Ti…" at bounding box center [429, 462] width 698 height 487
click at [597, 377] on div "chander mittal Enrich Full Name chander mittal Company cm automotive systems Ti…" at bounding box center [429, 462] width 698 height 487
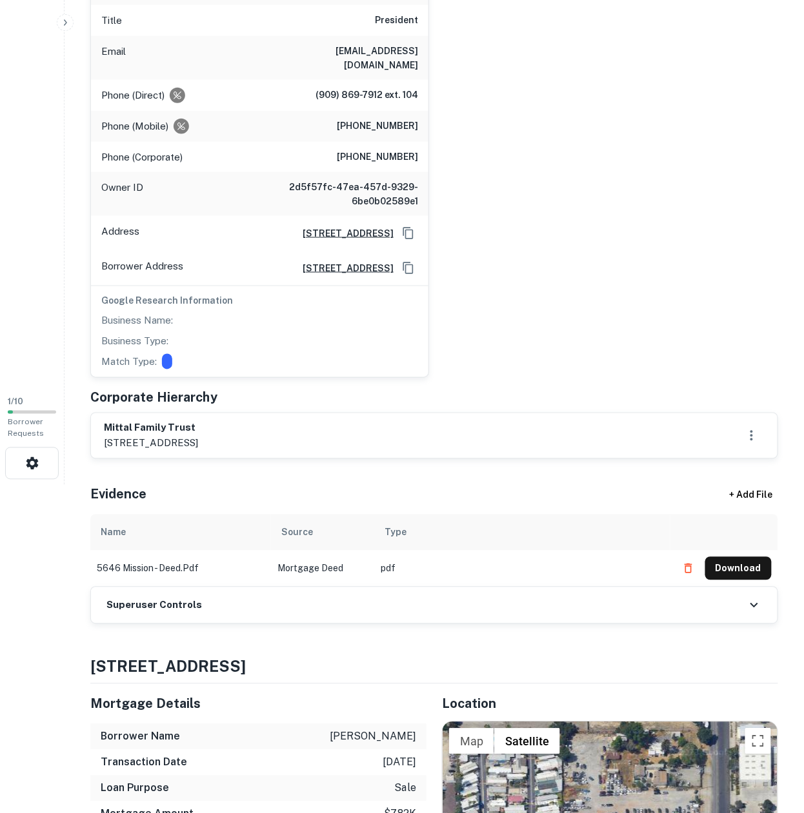
scroll to position [344, 0]
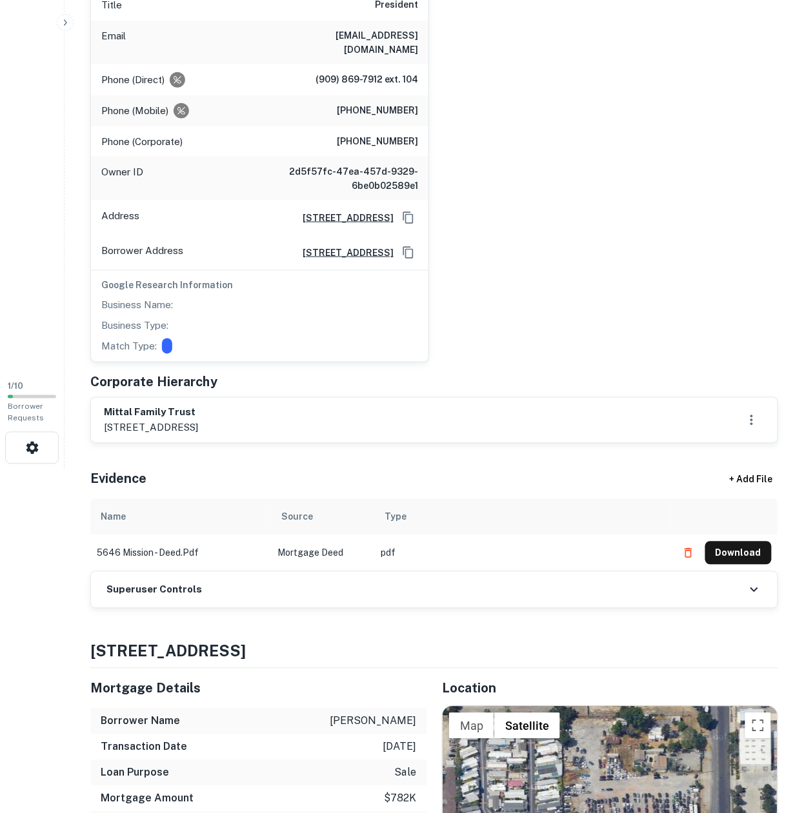
click at [215, 588] on div "Superuser Controls" at bounding box center [434, 590] width 686 height 36
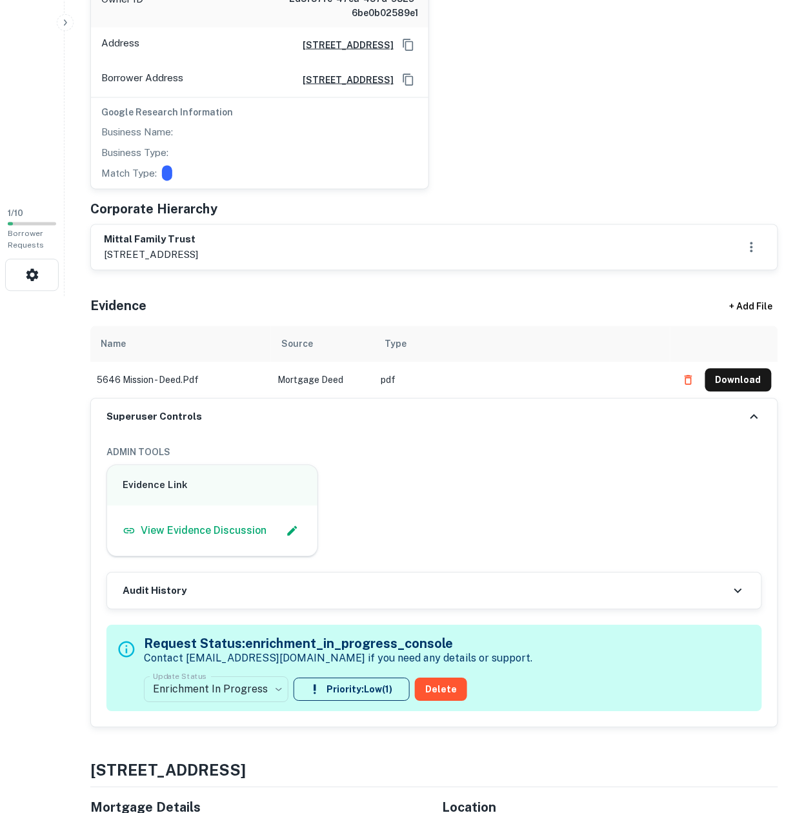
scroll to position [602, 0]
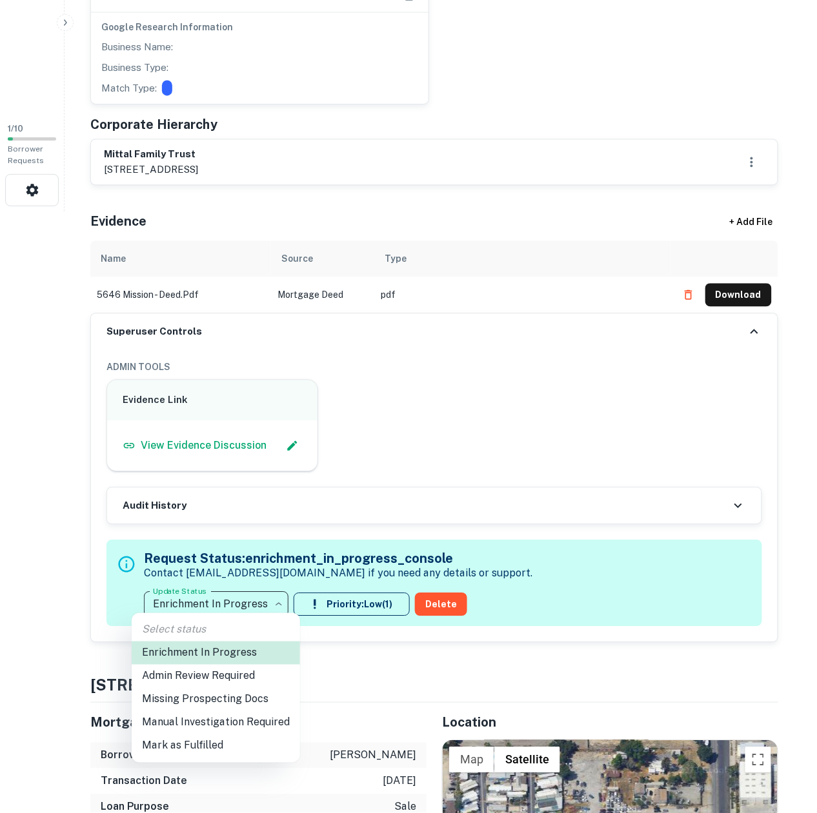
click at [186, 741] on li "Mark as Fulfilled" at bounding box center [216, 746] width 168 height 23
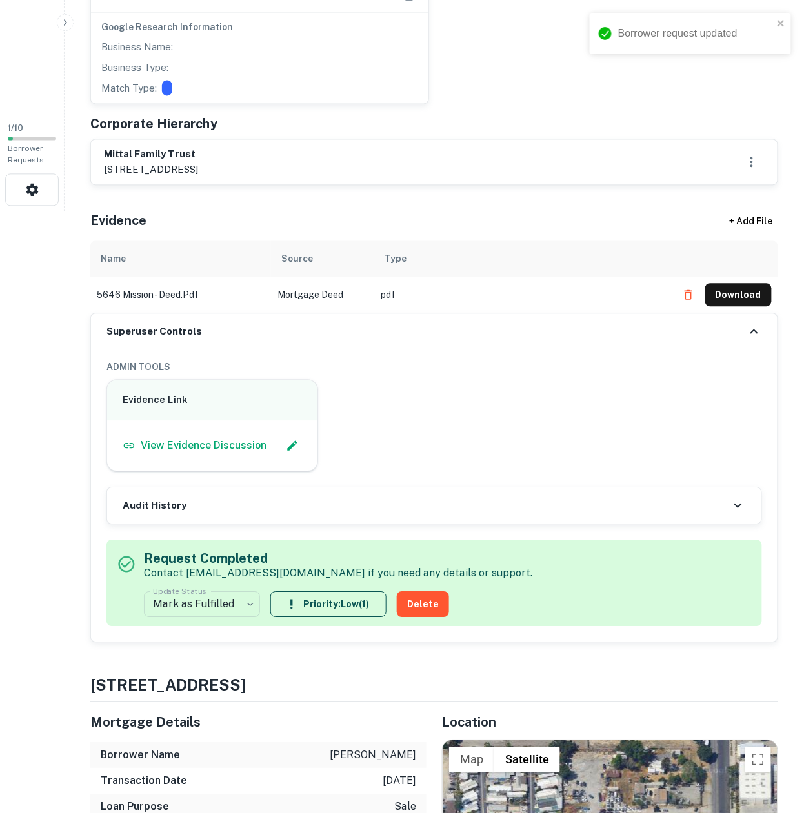
click at [604, 499] on div "Audit History" at bounding box center [434, 506] width 654 height 36
click at [573, 492] on div "Audit History" at bounding box center [434, 506] width 654 height 36
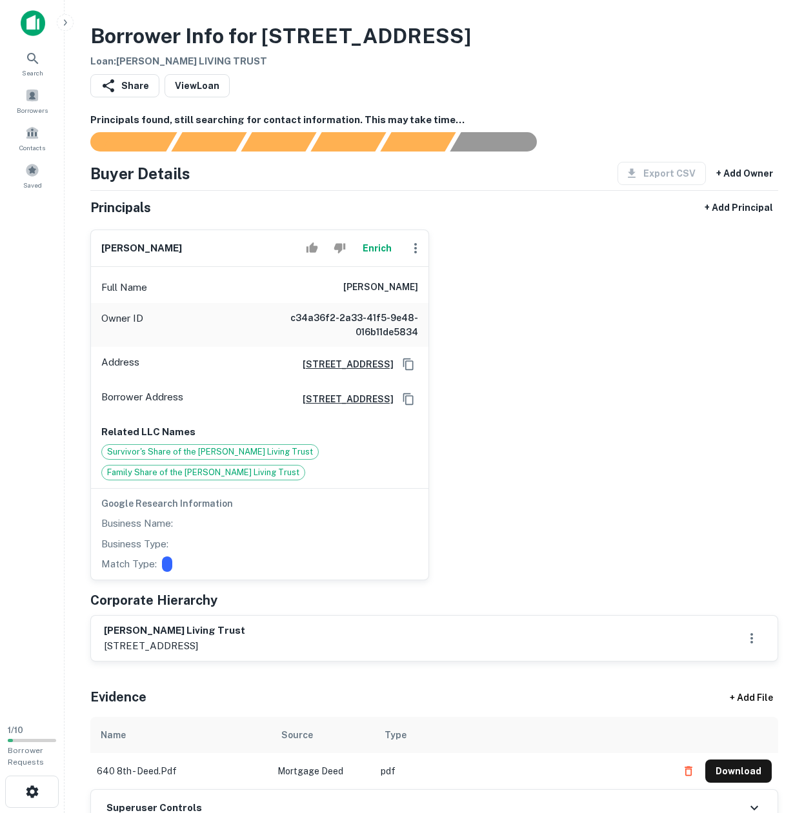
scroll to position [172, 0]
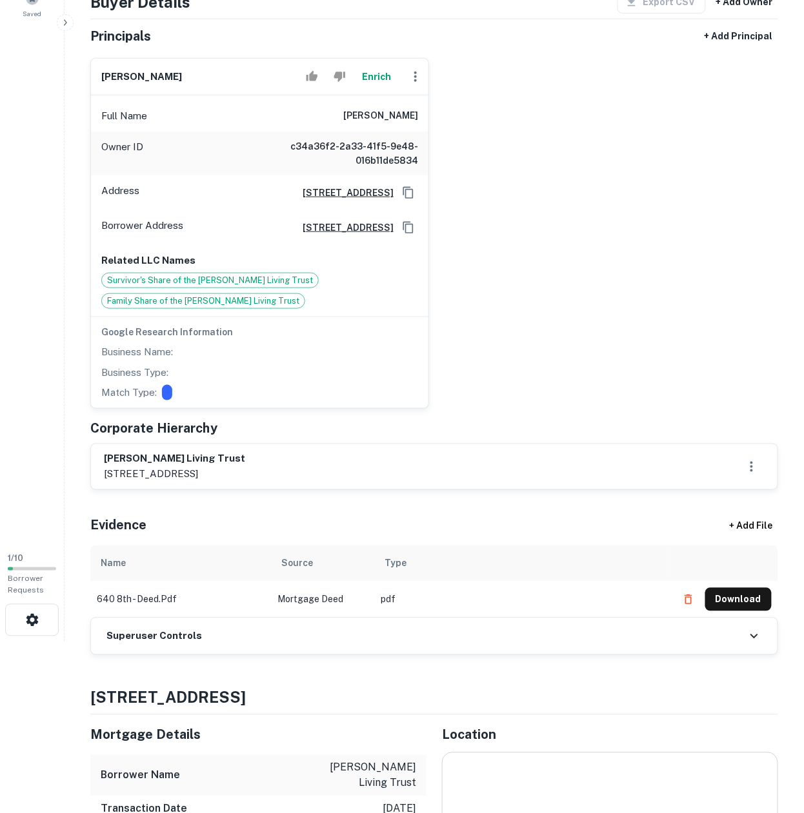
click at [215, 641] on div "Superuser Controls" at bounding box center [434, 637] width 686 height 36
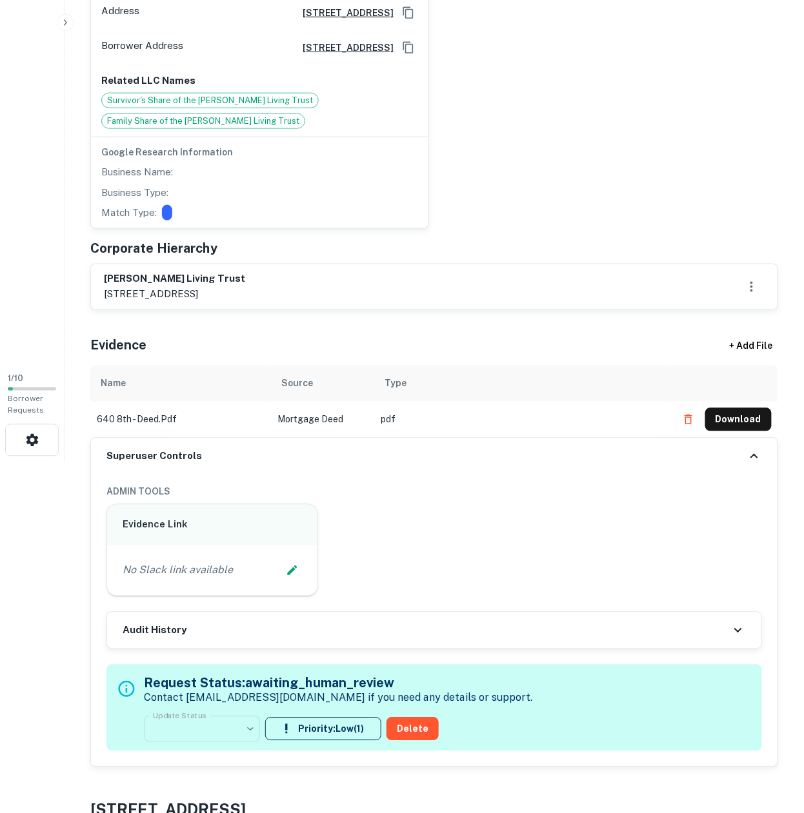
scroll to position [430, 0]
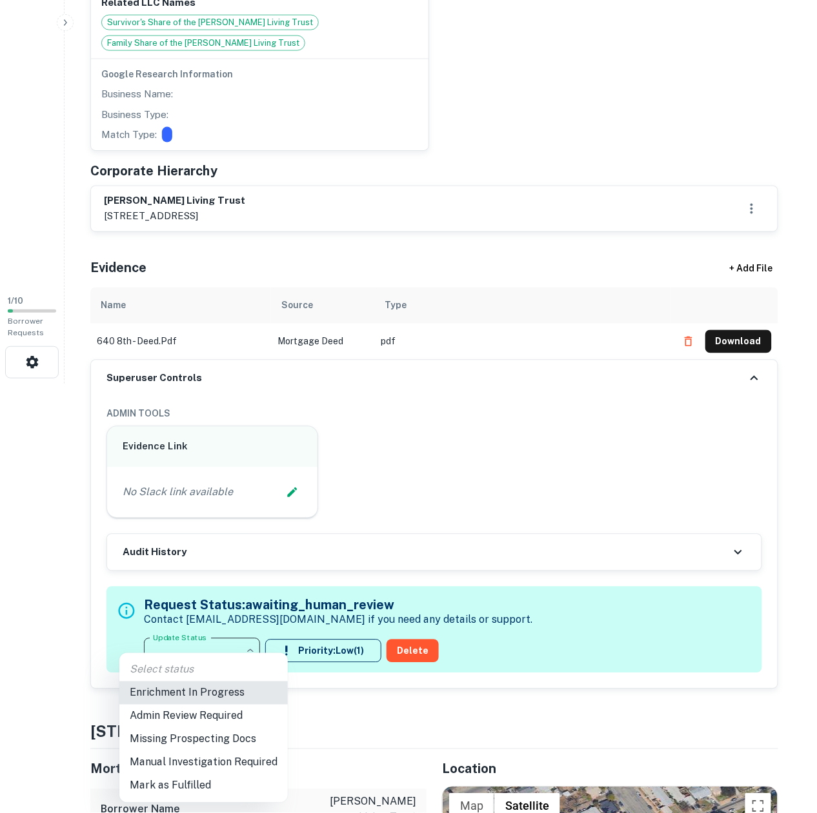
click at [182, 695] on li "Enrichment In Progress" at bounding box center [203, 693] width 168 height 23
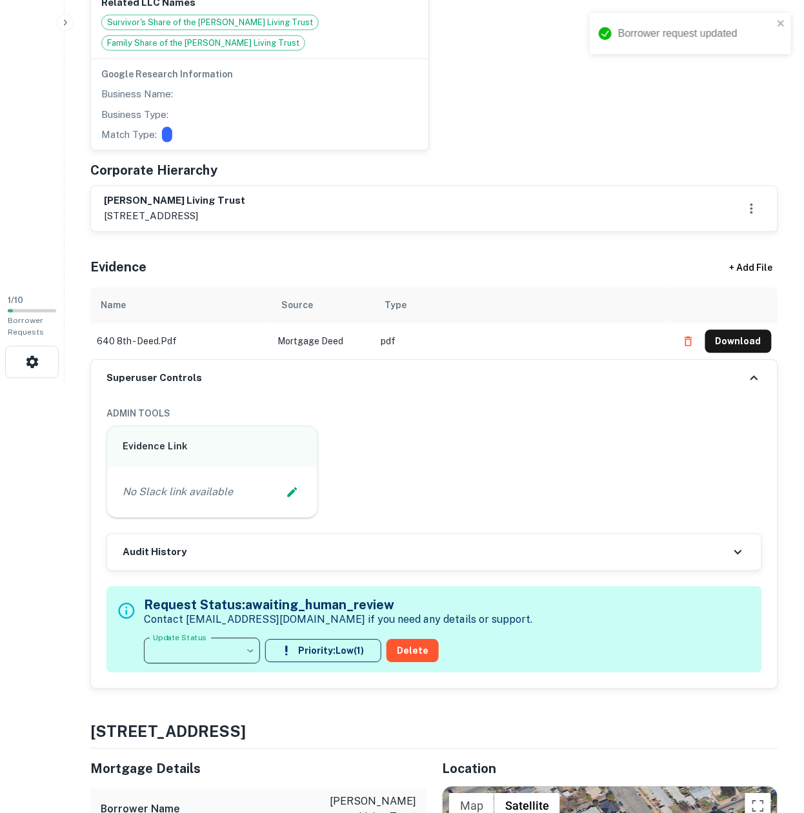
type input "**********"
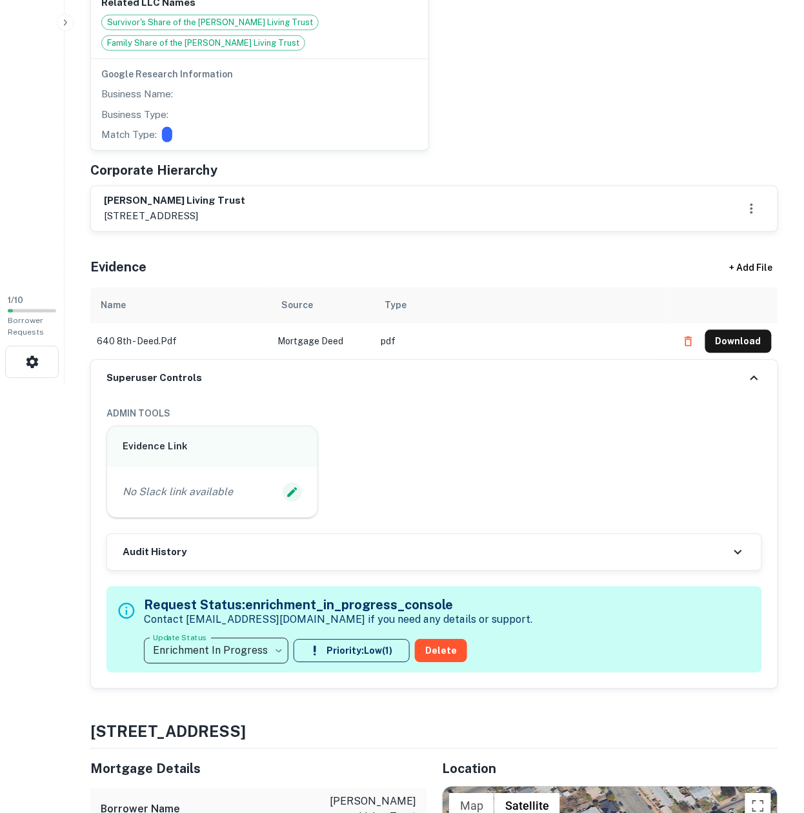
click at [297, 494] on icon "Edit Slack Link" at bounding box center [292, 492] width 13 height 13
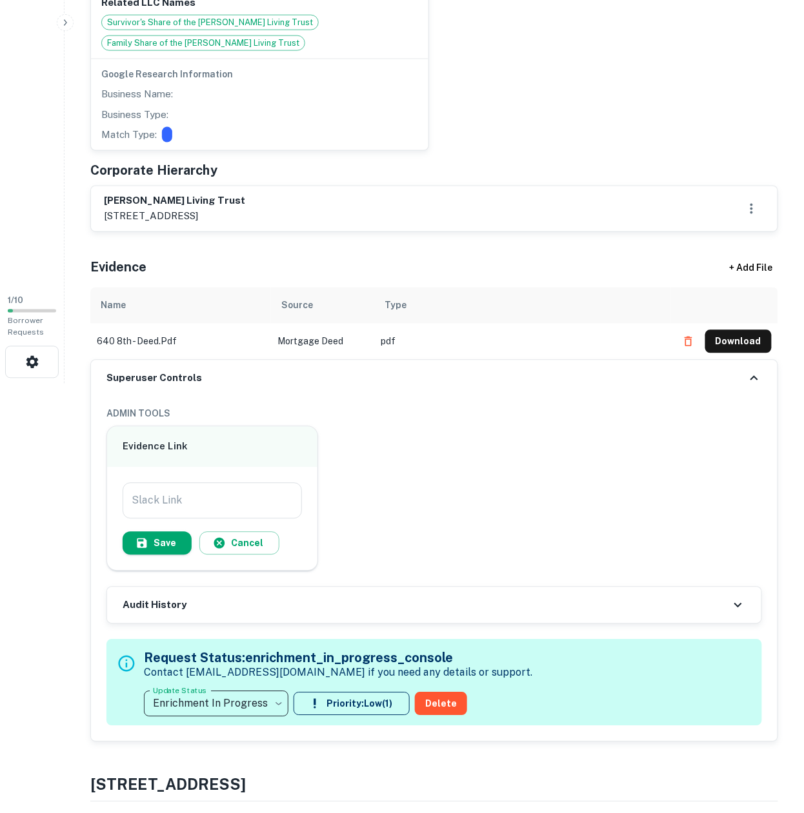
click at [231, 491] on input "Slack Link" at bounding box center [212, 501] width 179 height 36
paste input "**********"
type input "**********"
click at [144, 548] on icon "button" at bounding box center [142, 544] width 10 height 10
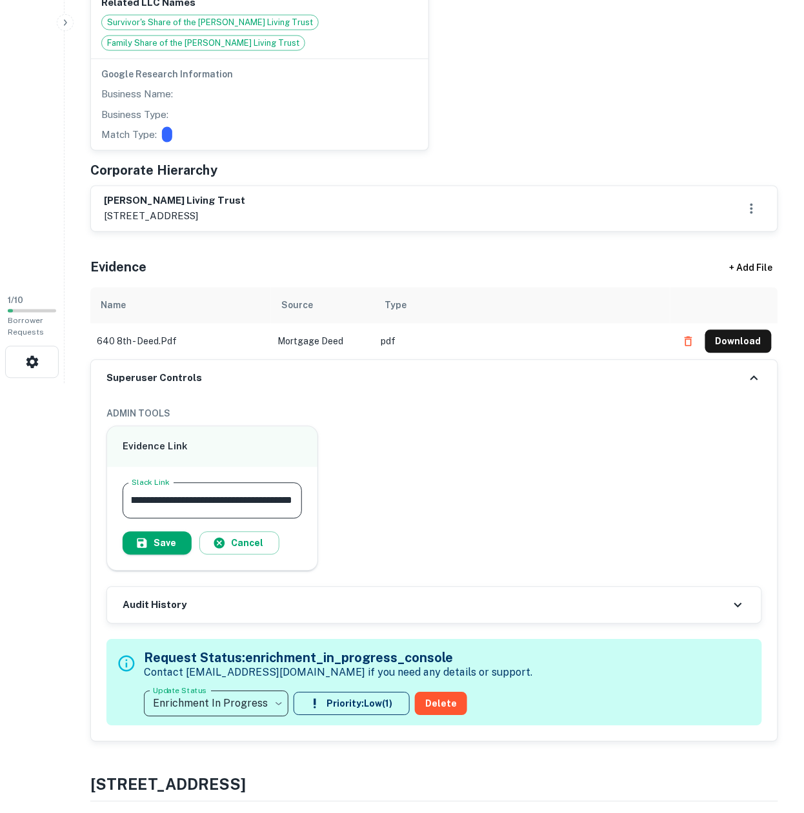
scroll to position [0, 0]
click at [197, 372] on div "Superuser Controls" at bounding box center [434, 379] width 686 height 36
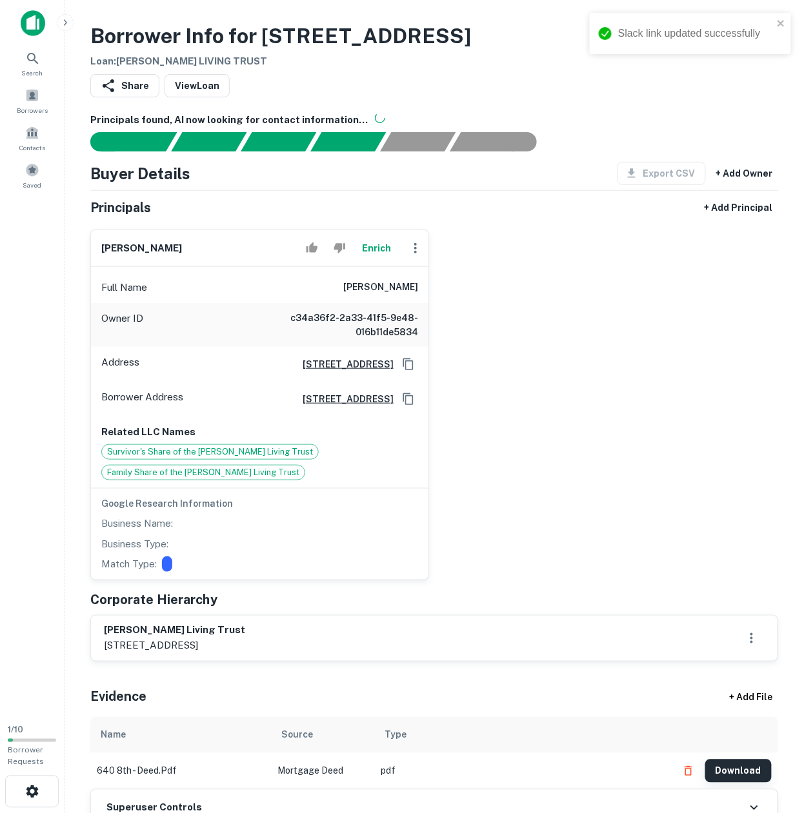
click at [735, 775] on button "Download" at bounding box center [738, 771] width 66 height 23
drag, startPoint x: 591, startPoint y: 336, endPoint x: 163, endPoint y: 306, distance: 429.4
click at [591, 336] on div "[PERSON_NAME] Full Name [PERSON_NAME] Owner ID c34a36f2-2a33-41f5-9e48-016b11de…" at bounding box center [429, 399] width 698 height 361
click at [326, 281] on div "Full Name [PERSON_NAME]" at bounding box center [259, 287] width 337 height 31
click at [328, 281] on div "Full Name [PERSON_NAME]" at bounding box center [259, 287] width 337 height 31
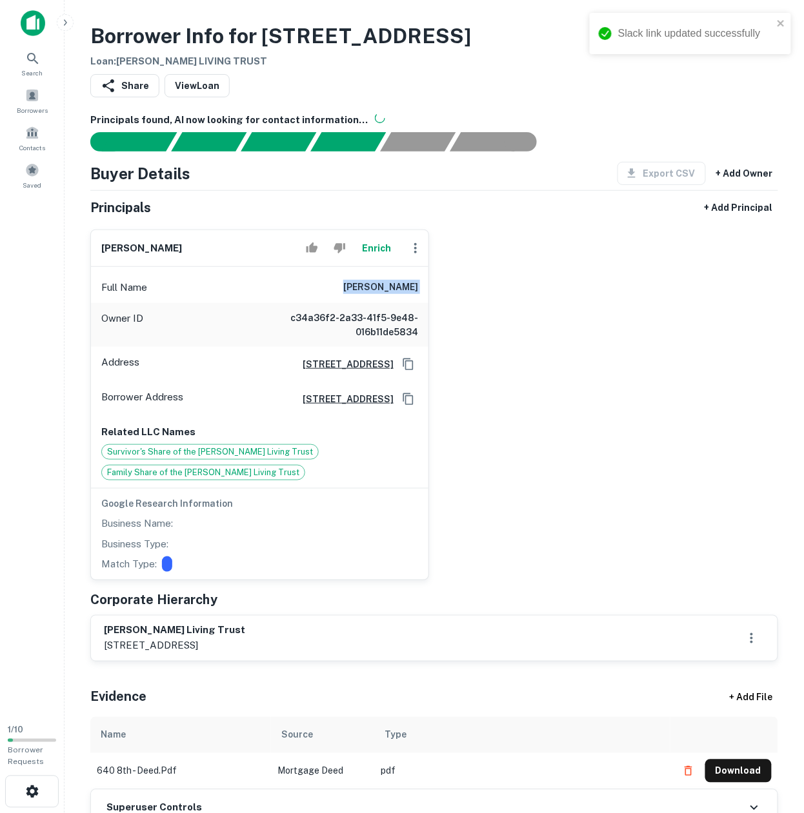
click at [328, 281] on div "Full Name [PERSON_NAME]" at bounding box center [259, 287] width 337 height 31
copy h6 "[PERSON_NAME]"
click at [401, 252] on div "Enrich" at bounding box center [365, 248] width 128 height 26
click at [408, 250] on icon "button" at bounding box center [415, 248] width 15 height 15
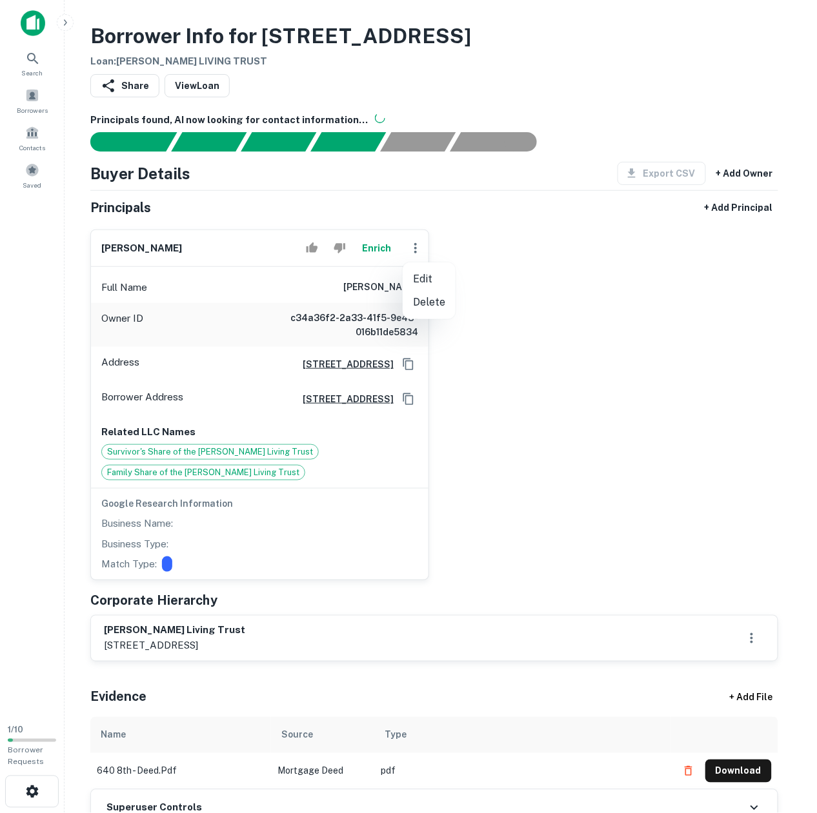
click at [424, 264] on ul "Edit Delete" at bounding box center [429, 291] width 53 height 57
click at [427, 271] on li "Edit" at bounding box center [429, 279] width 53 height 23
select select "**"
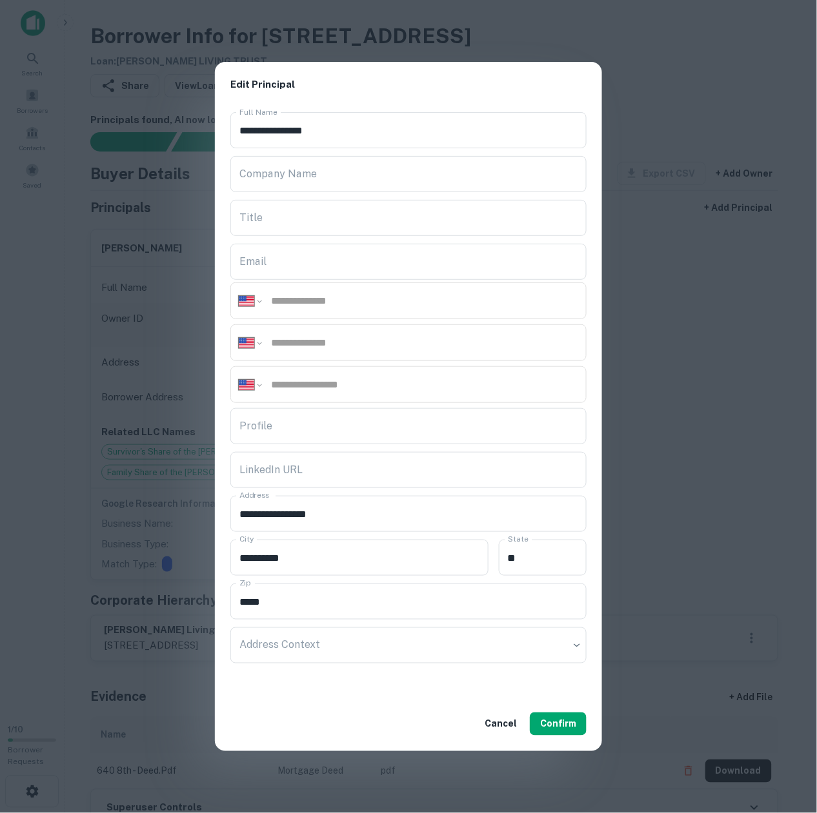
click at [439, 294] on input "tel" at bounding box center [424, 300] width 308 height 15
paste input "**********"
type input "**********"
click at [341, 332] on div "**********" at bounding box center [408, 342] width 356 height 37
click at [342, 344] on input "tel" at bounding box center [424, 342] width 308 height 15
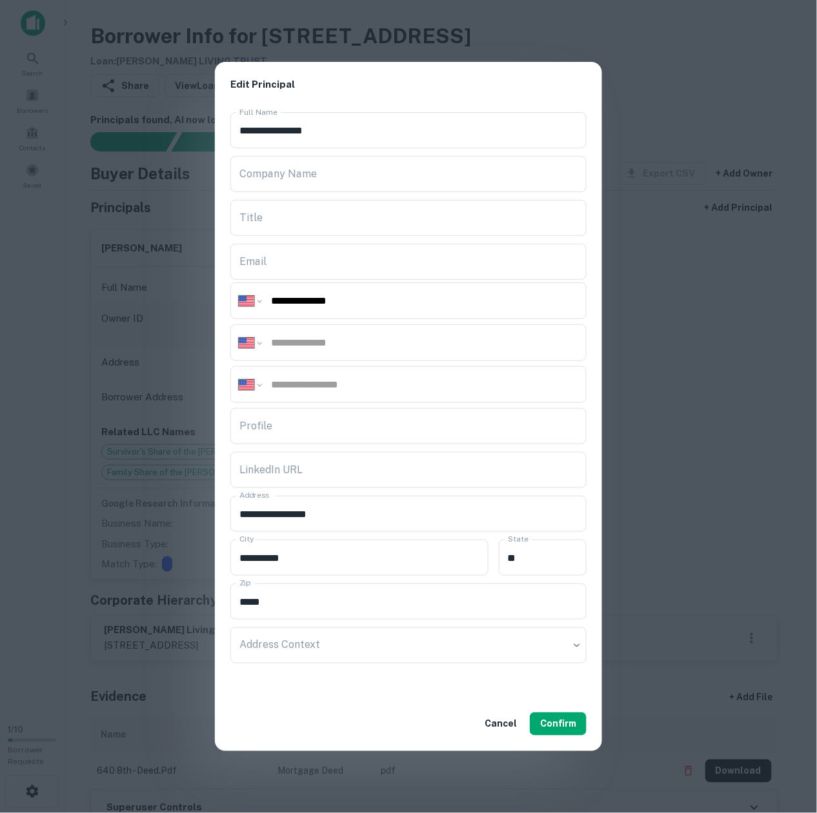
paste input "**********"
type input "**********"
click at [463, 662] on body "Search Borrowers Contacts Saved 1 / 10 Borrower Requests Borrower Info for [STR…" at bounding box center [408, 406] width 817 height 813
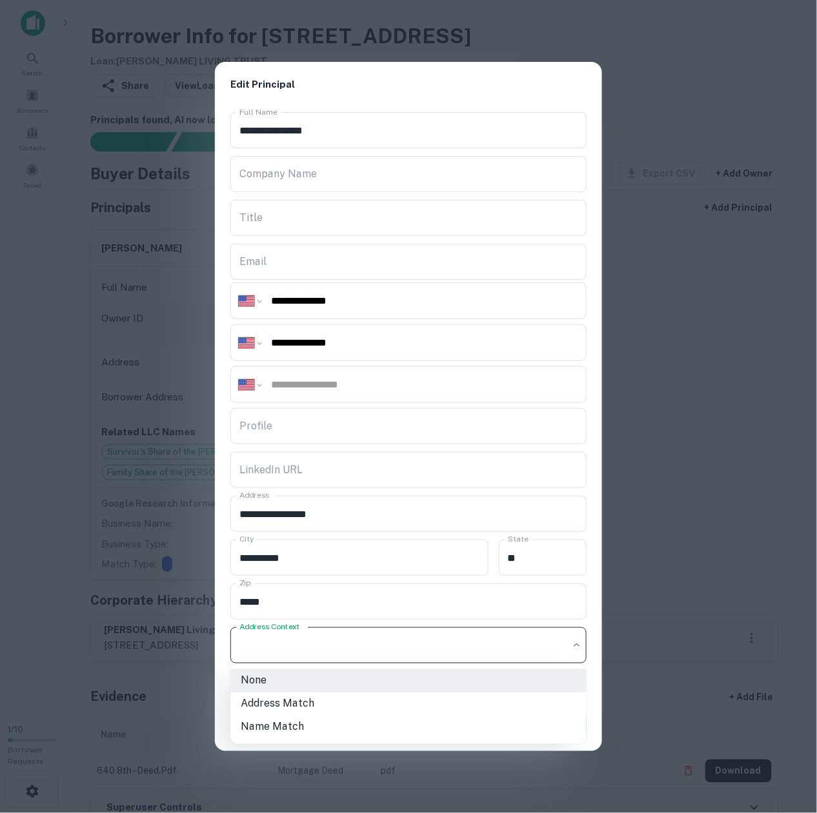
click at [404, 710] on li "Address Match" at bounding box center [408, 704] width 356 height 23
type input "**********"
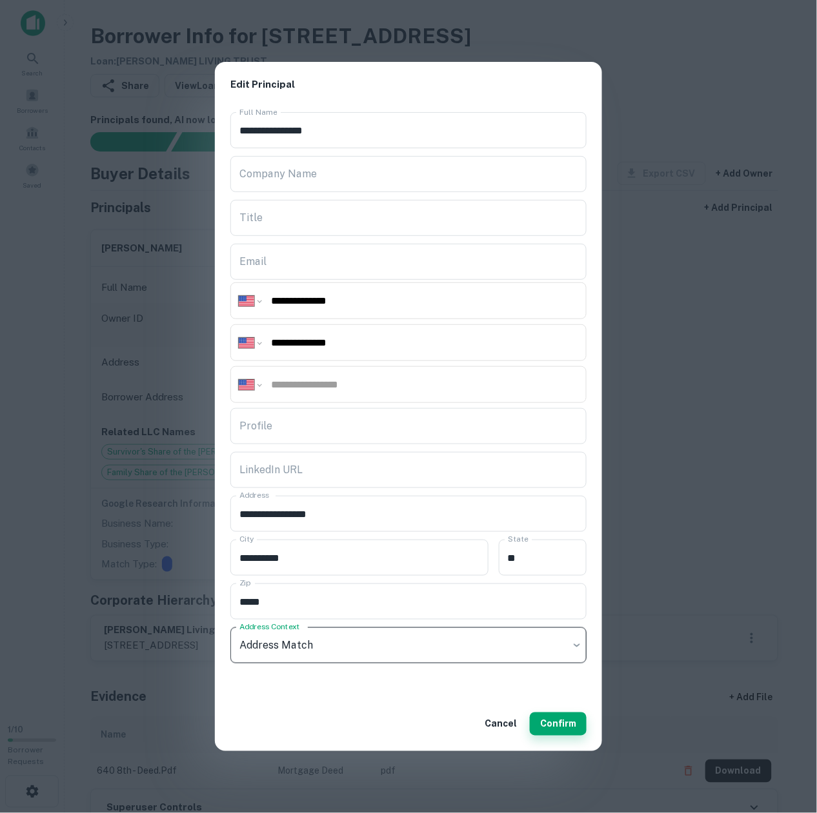
click at [542, 728] on button "Confirm" at bounding box center [558, 724] width 57 height 23
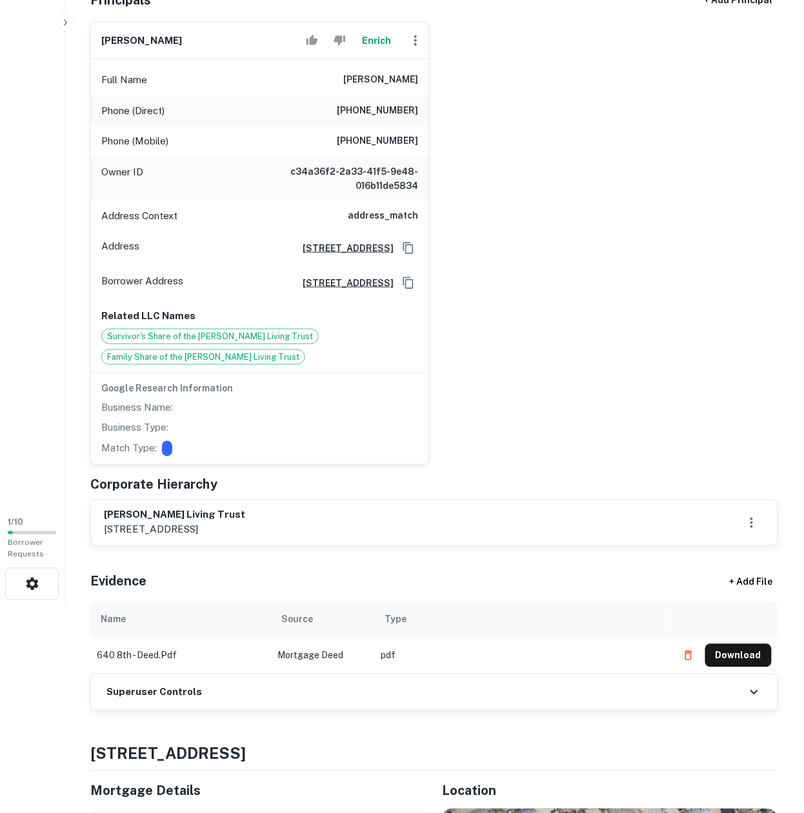
scroll to position [344, 0]
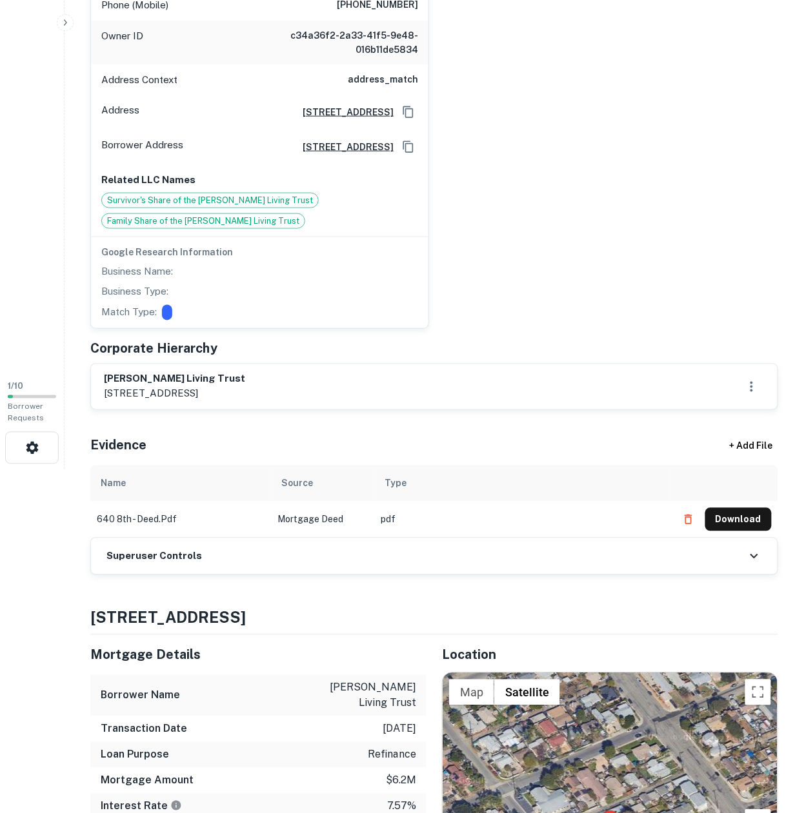
click at [137, 548] on div "Superuser Controls" at bounding box center [434, 557] width 686 height 36
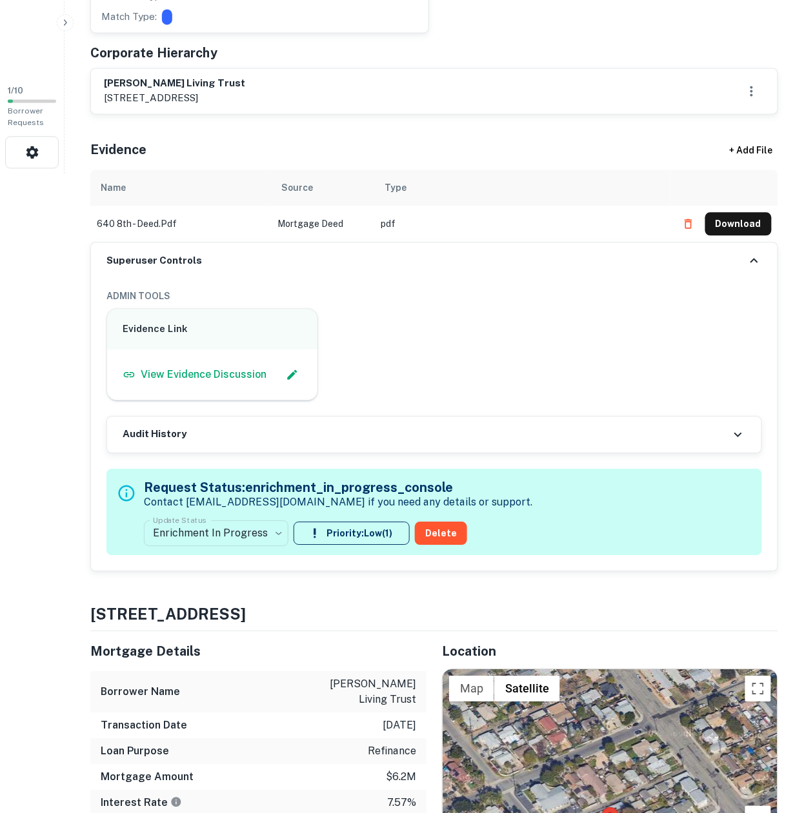
scroll to position [688, 0]
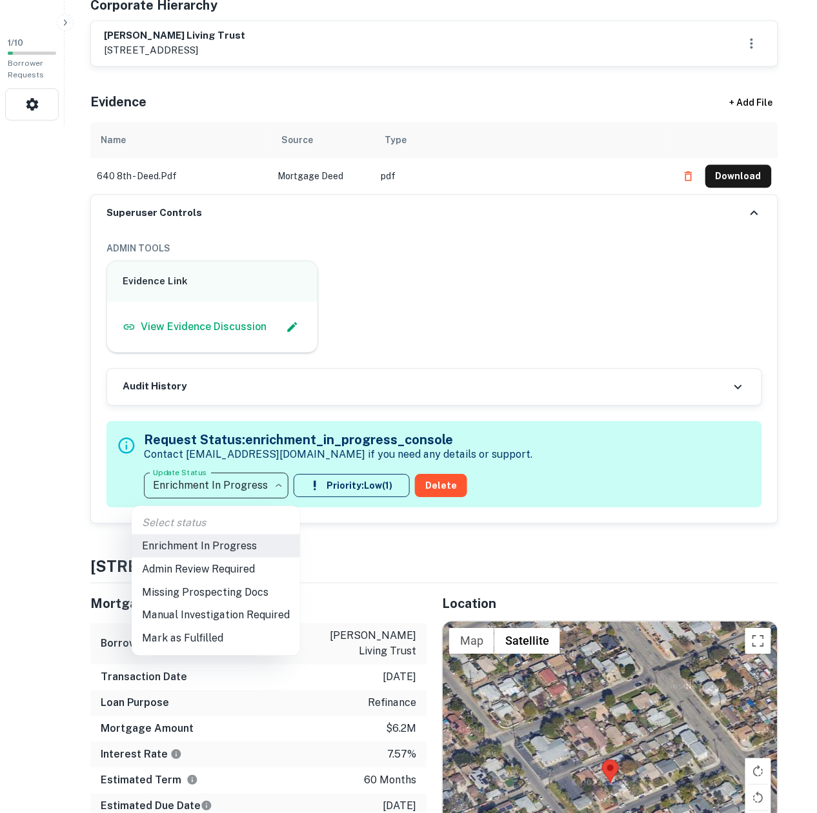
click at [187, 637] on li "Mark as Fulfilled" at bounding box center [216, 639] width 168 height 23
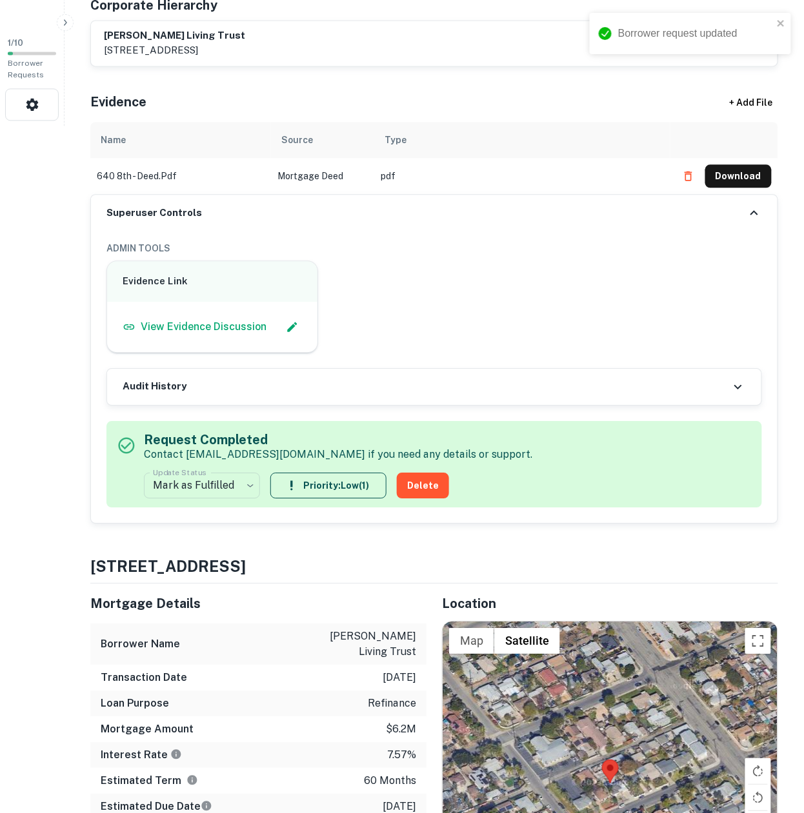
click at [437, 372] on div "Audit History" at bounding box center [434, 387] width 654 height 36
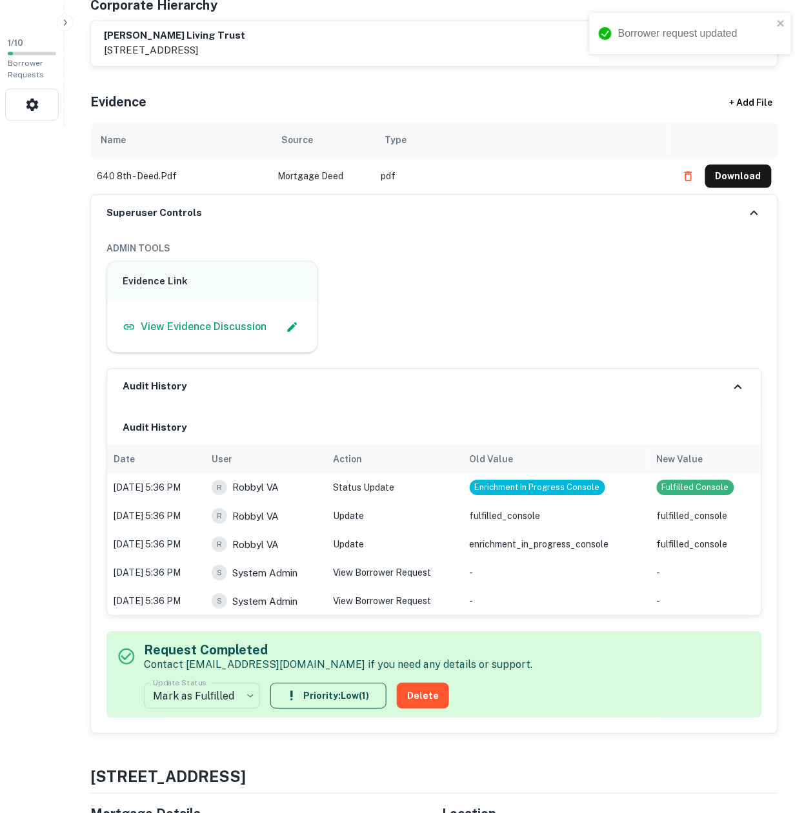
click at [439, 370] on div "Audit History" at bounding box center [434, 387] width 654 height 36
